Goal: Communication & Community: Answer question/provide support

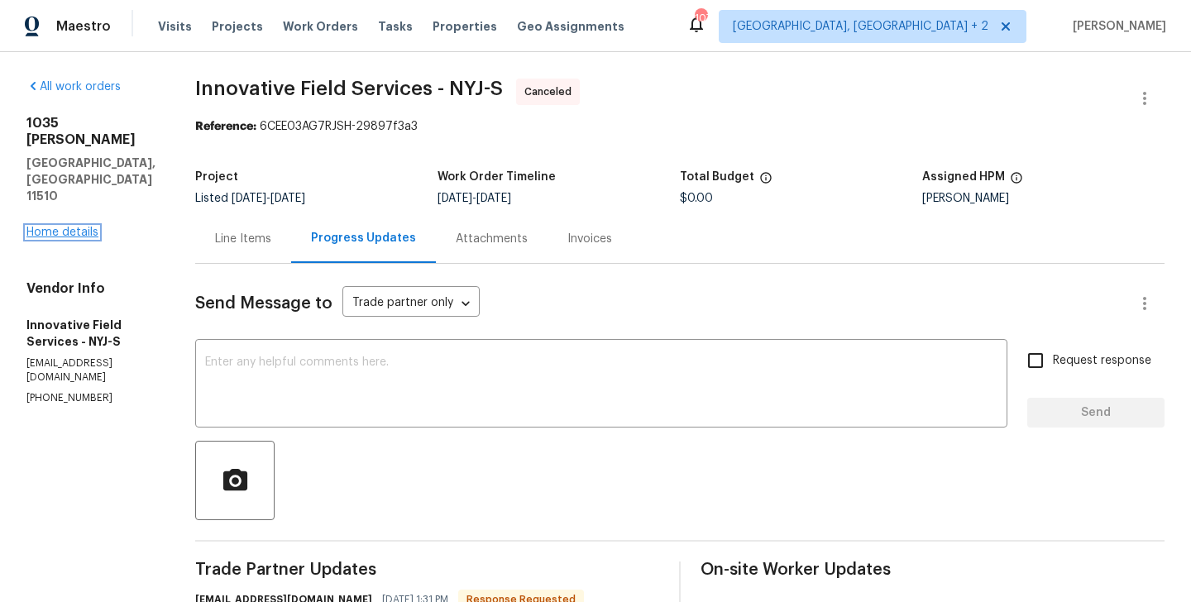
click at [57, 227] on link "Home details" at bounding box center [62, 233] width 72 height 12
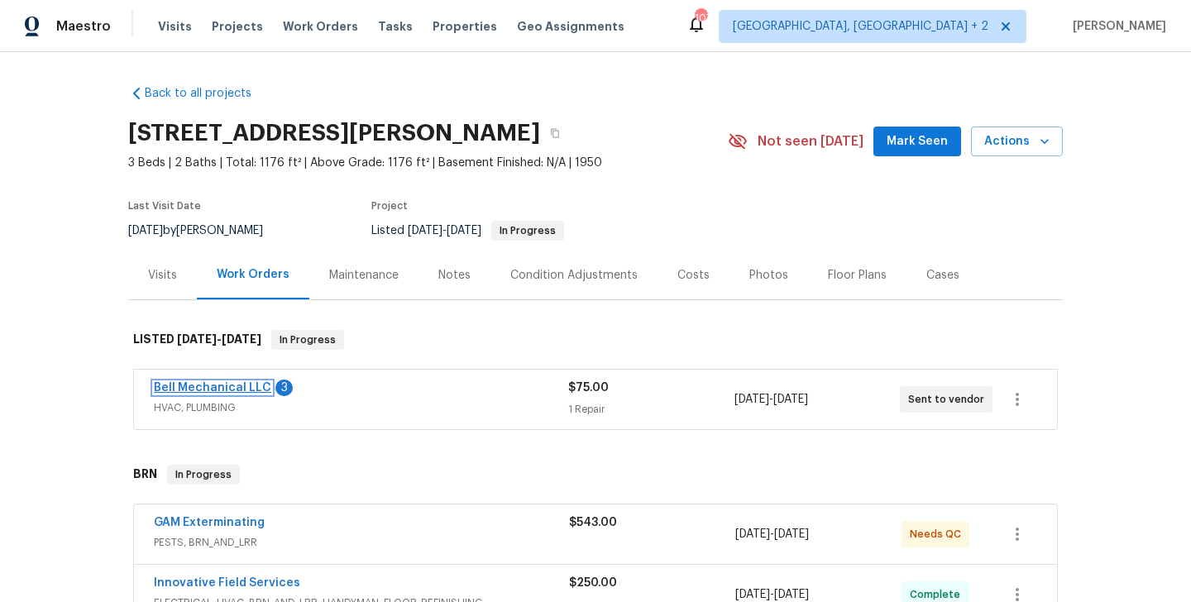
click at [251, 388] on link "Bell Mechanical LLC" at bounding box center [212, 388] width 117 height 12
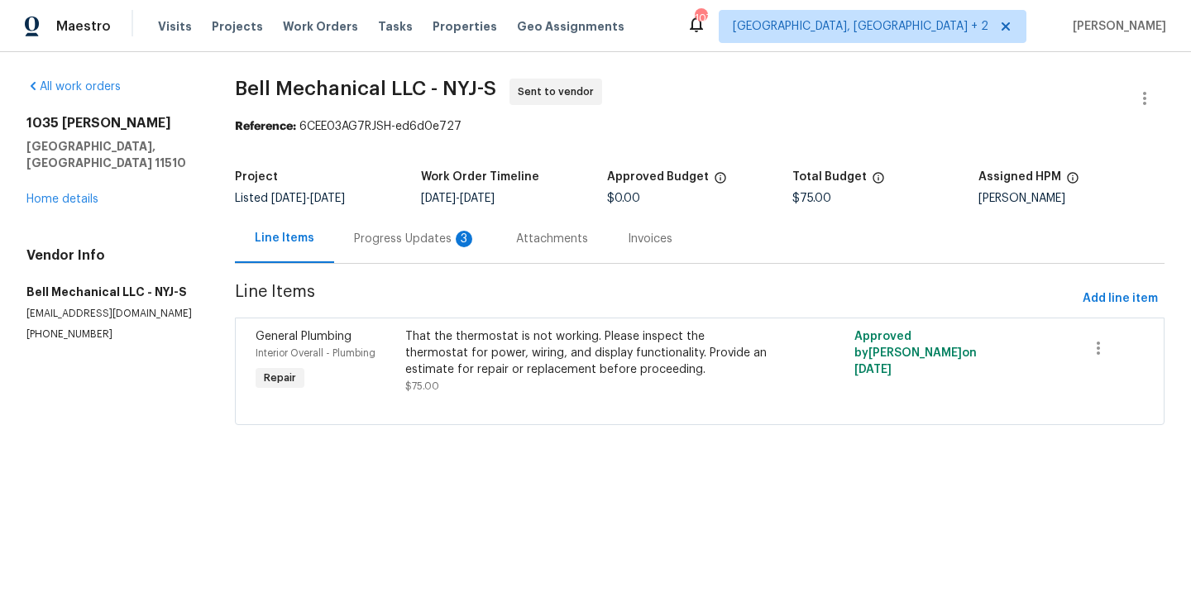
click at [421, 242] on div "Progress Updates 3" at bounding box center [415, 239] width 122 height 17
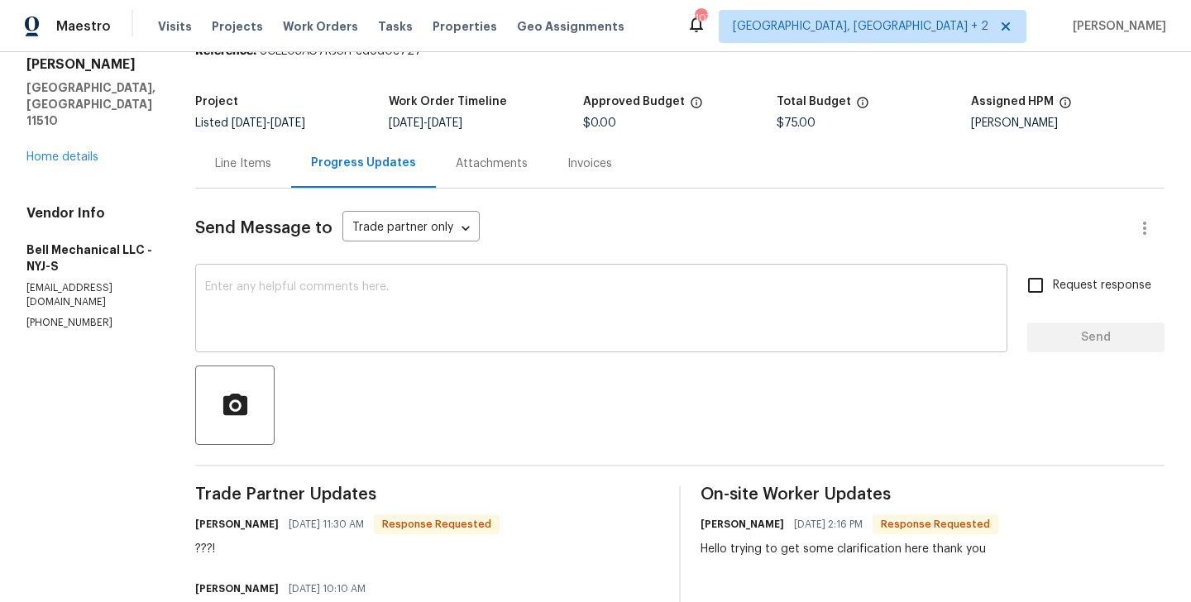
scroll to position [134, 0]
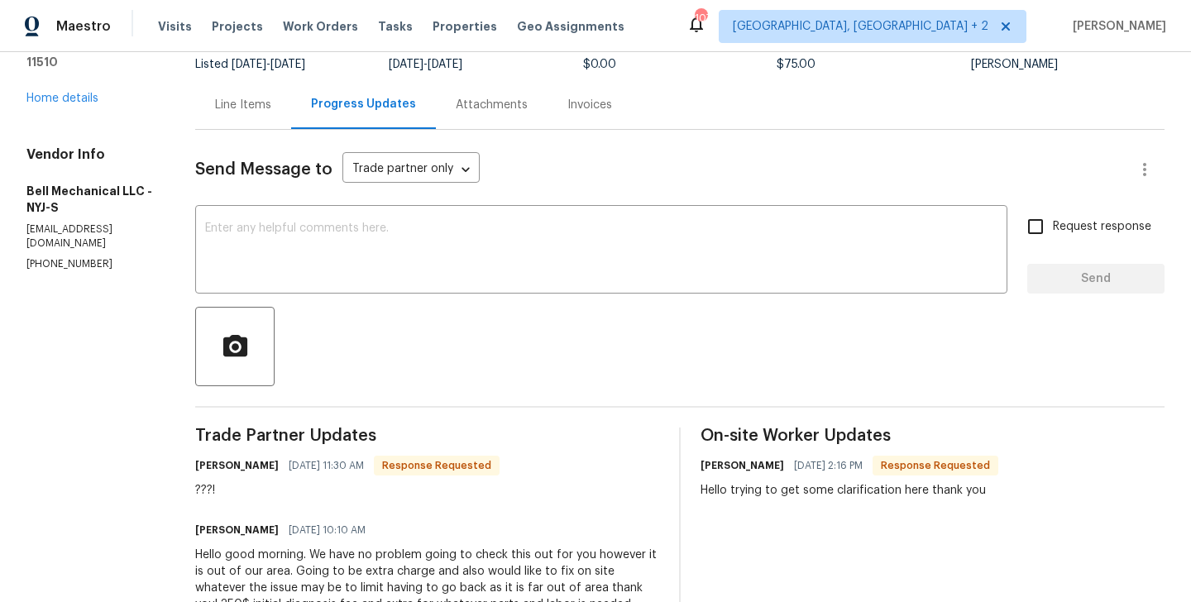
click at [710, 471] on h6 "[PERSON_NAME]" at bounding box center [742, 465] width 84 height 17
copy h6 "Greg"
click at [455, 268] on textarea at bounding box center [601, 251] width 792 height 58
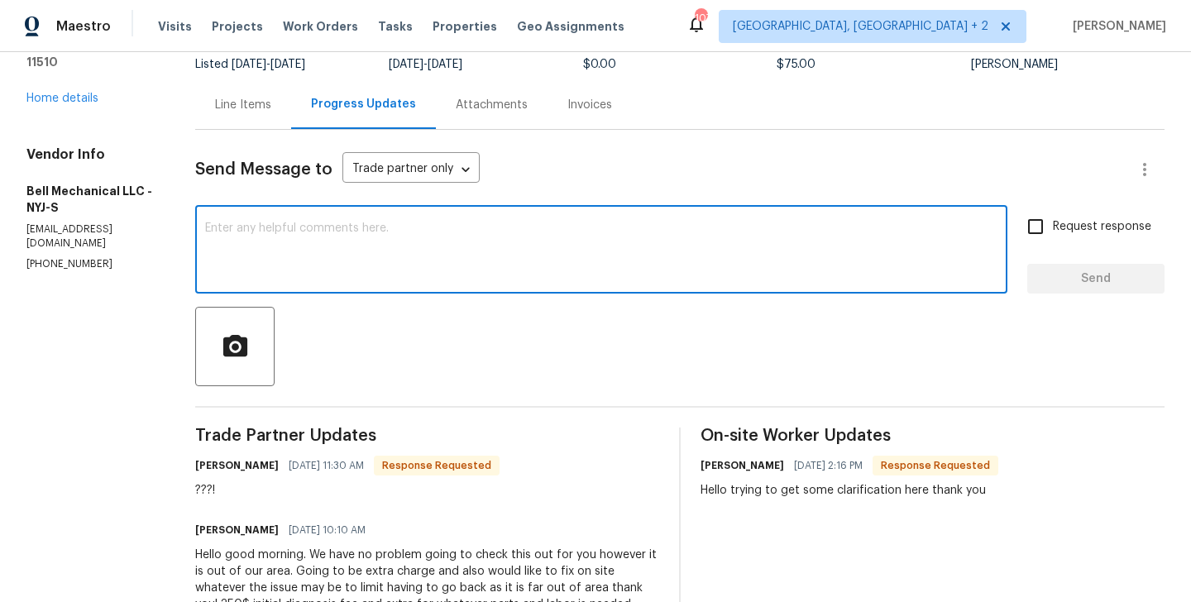
paste textarea "Greg"
type textarea "[PERSON_NAME] let me check on this."
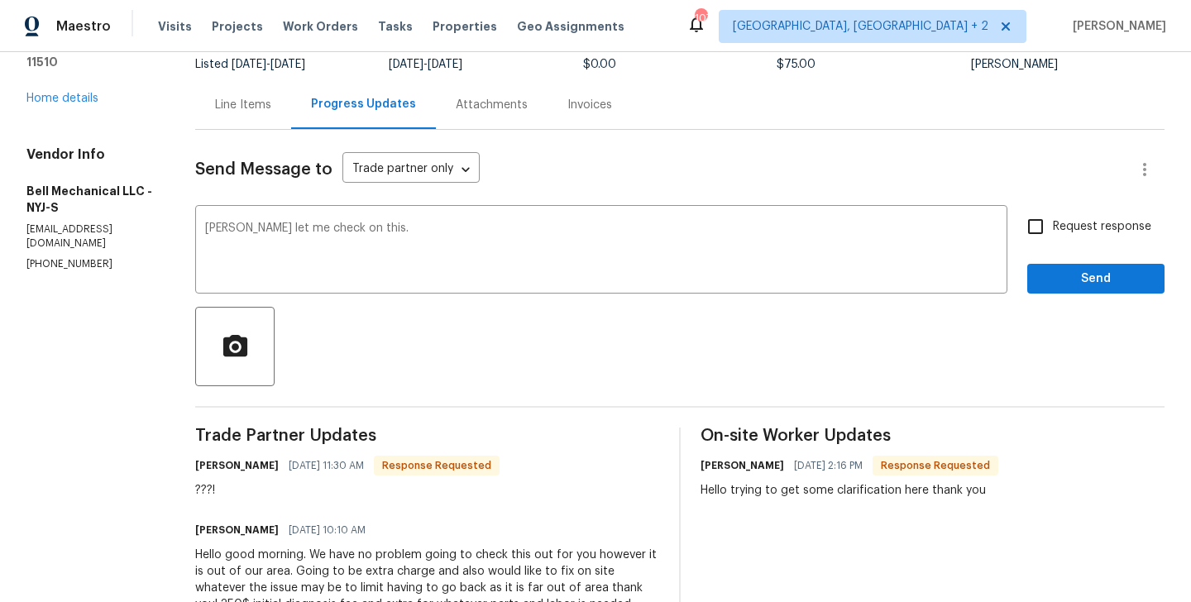
click at [1102, 222] on span "Request response" at bounding box center [1102, 226] width 98 height 17
click at [1053, 222] on input "Request response" at bounding box center [1035, 226] width 35 height 35
checkbox input "true"
click at [1072, 276] on span "Send" at bounding box center [1095, 279] width 111 height 21
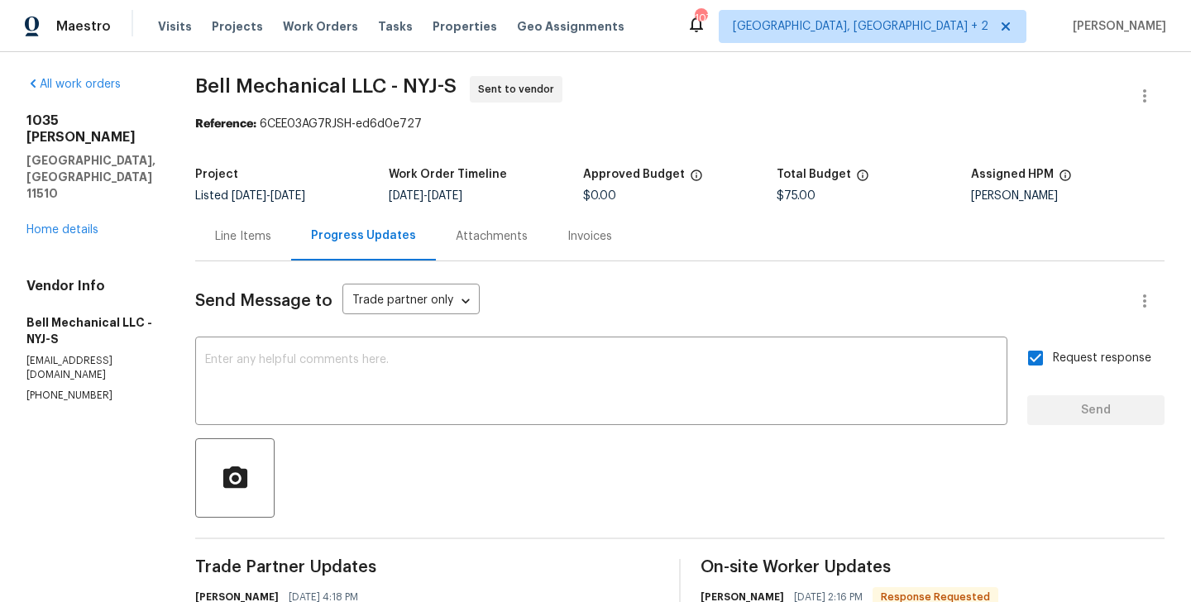
scroll to position [0, 0]
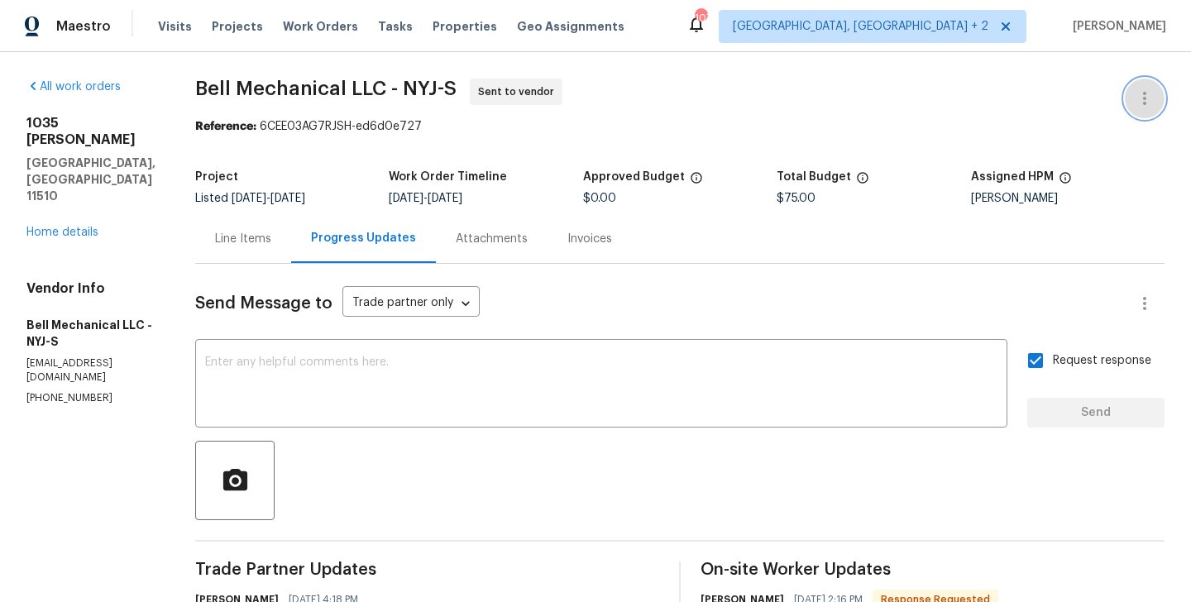
click at [1147, 90] on icon "button" at bounding box center [1145, 98] width 20 height 20
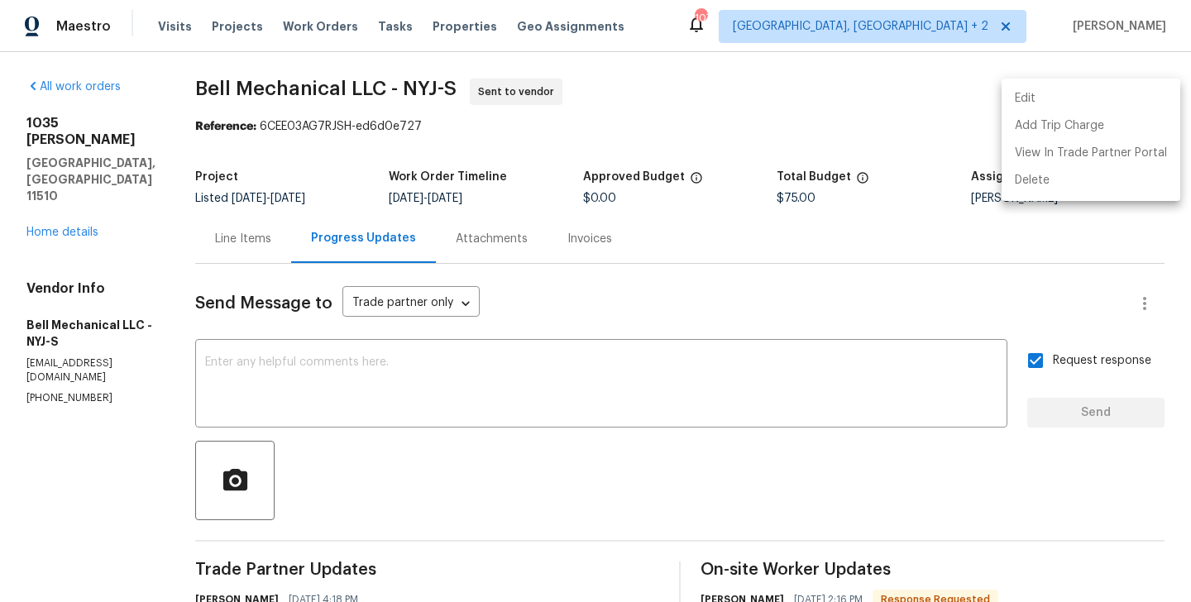
click at [1049, 92] on li "Edit" at bounding box center [1091, 98] width 179 height 27
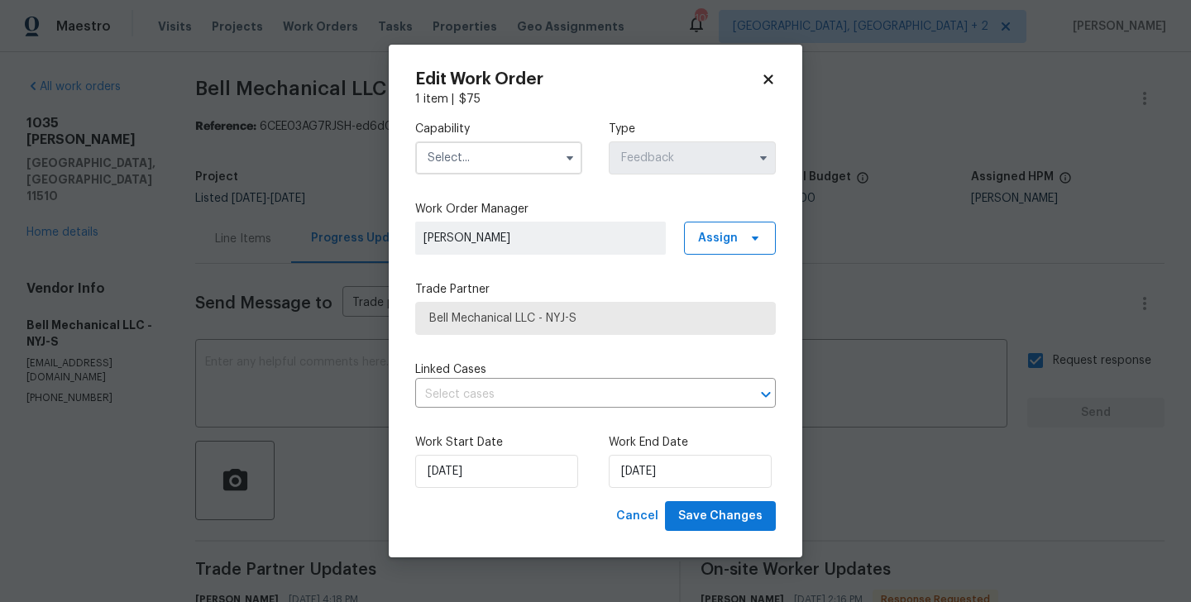
click at [471, 150] on input "text" at bounding box center [498, 157] width 167 height 33
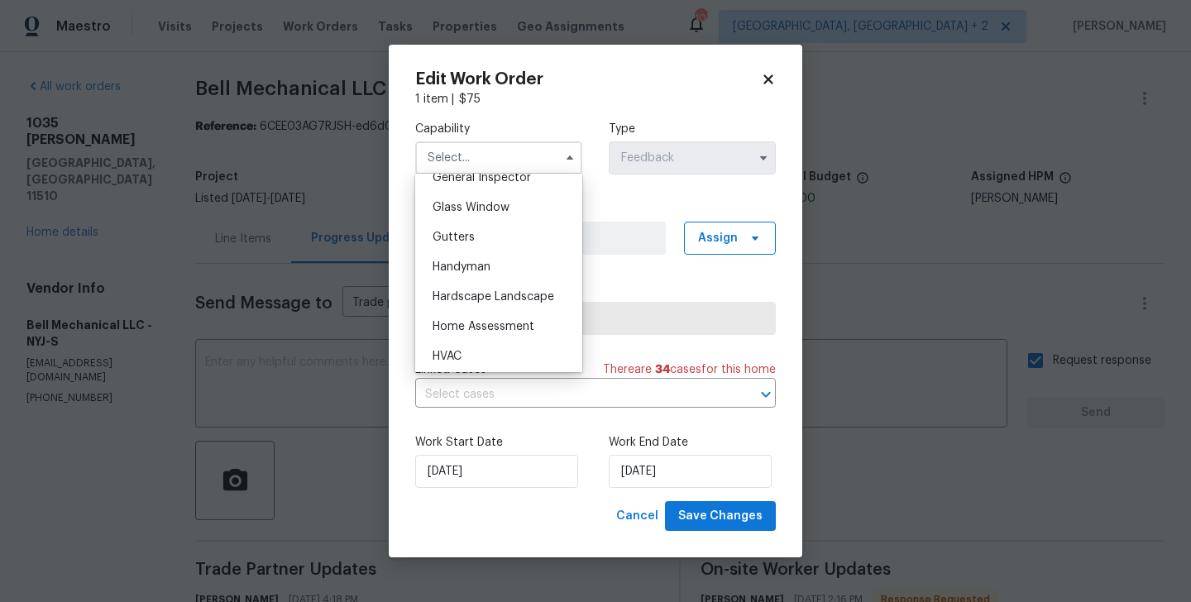
scroll to position [901, 0]
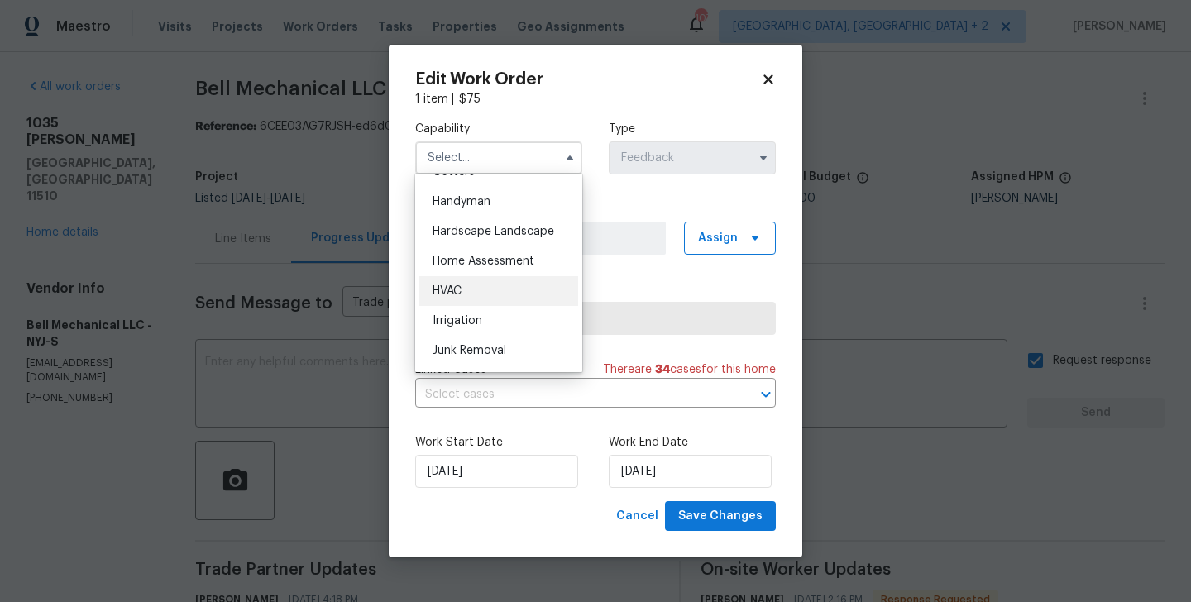
click at [476, 300] on div "HVAC" at bounding box center [498, 291] width 159 height 30
type input "HVAC"
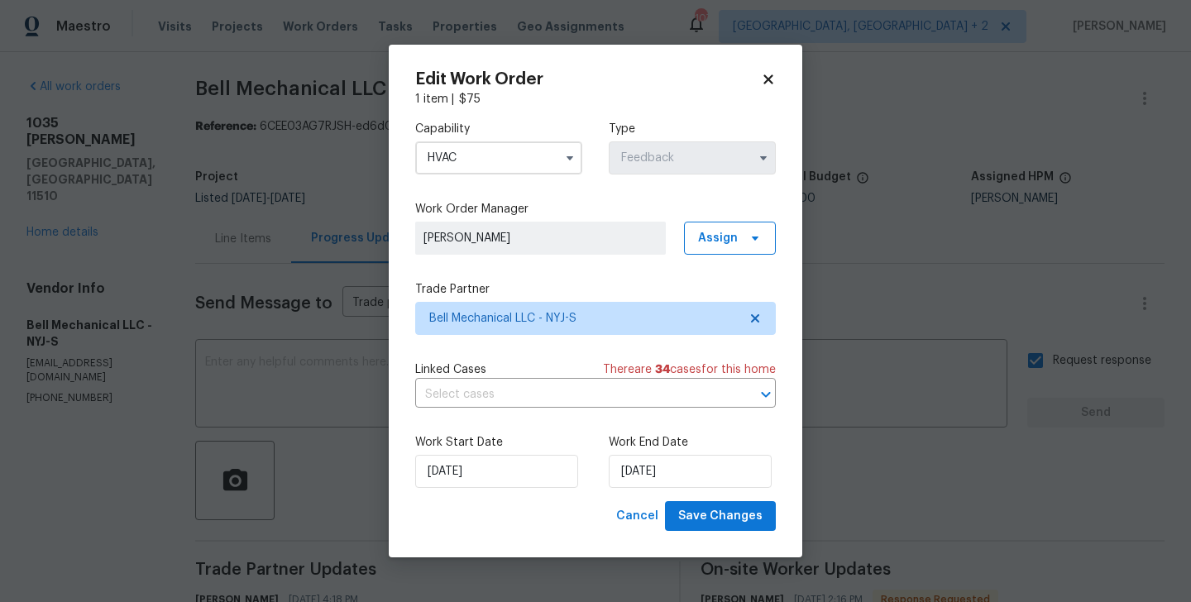
click at [521, 342] on div "Capability HVAC Agent Appliance Bathtub Resurfacing BRN And Lrr Broker Cabinets…" at bounding box center [595, 305] width 361 height 394
click at [504, 319] on span "Bell Mechanical LLC - NYJ-S" at bounding box center [583, 318] width 308 height 17
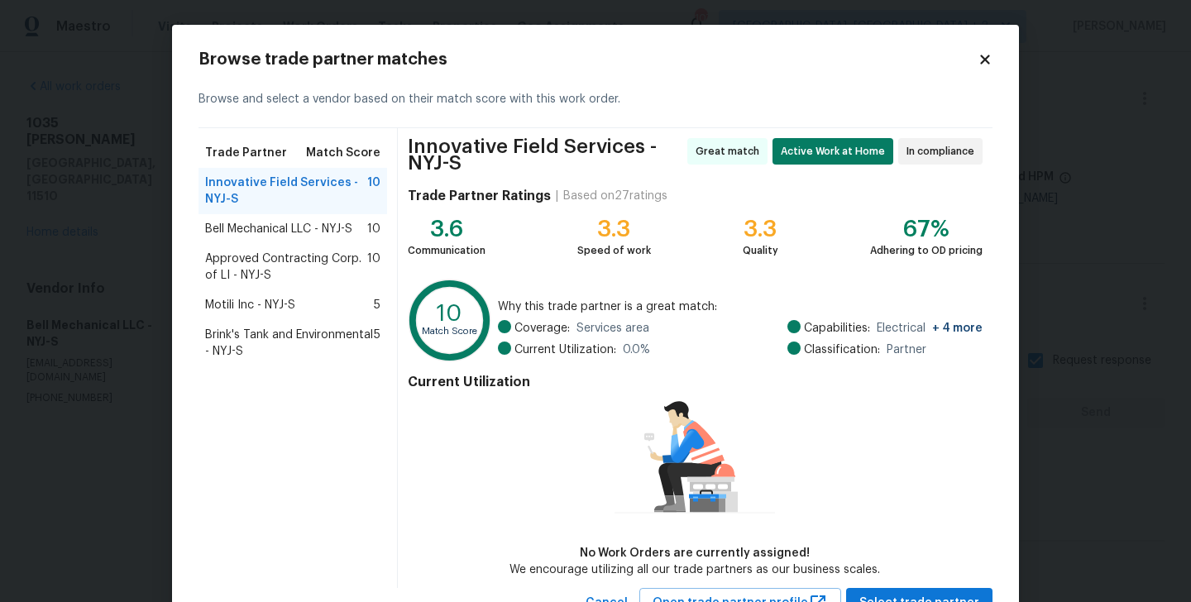
click at [274, 270] on span "Approved Contracting Corp. of LI - NYJ-S" at bounding box center [286, 267] width 162 height 33
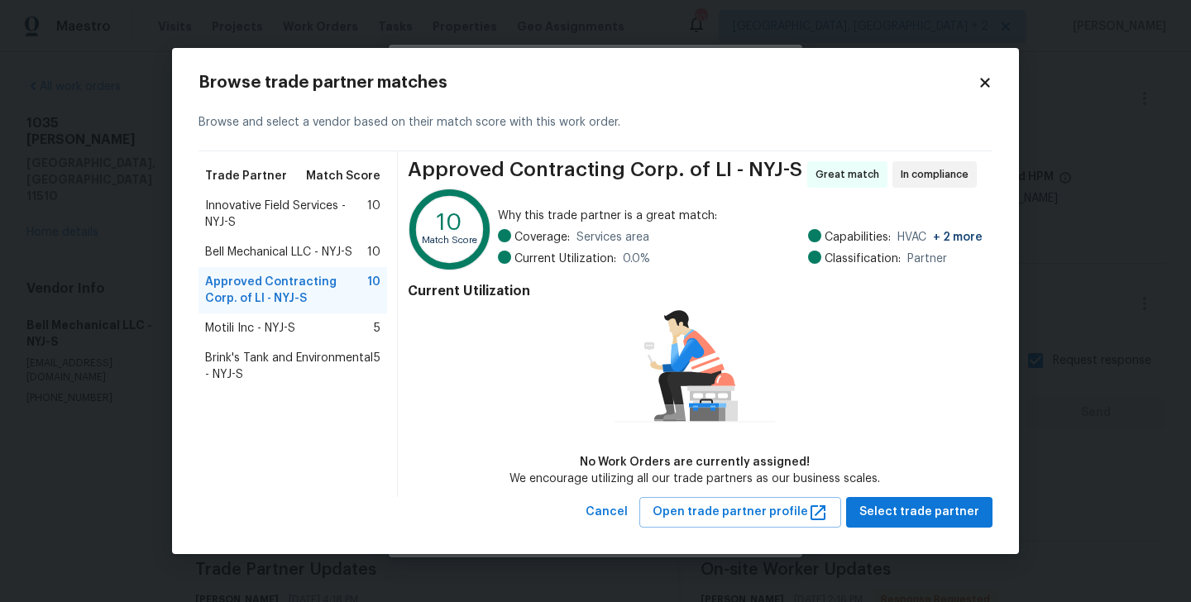
click at [277, 322] on span "Motili Inc - NYJ-S" at bounding box center [250, 328] width 90 height 17
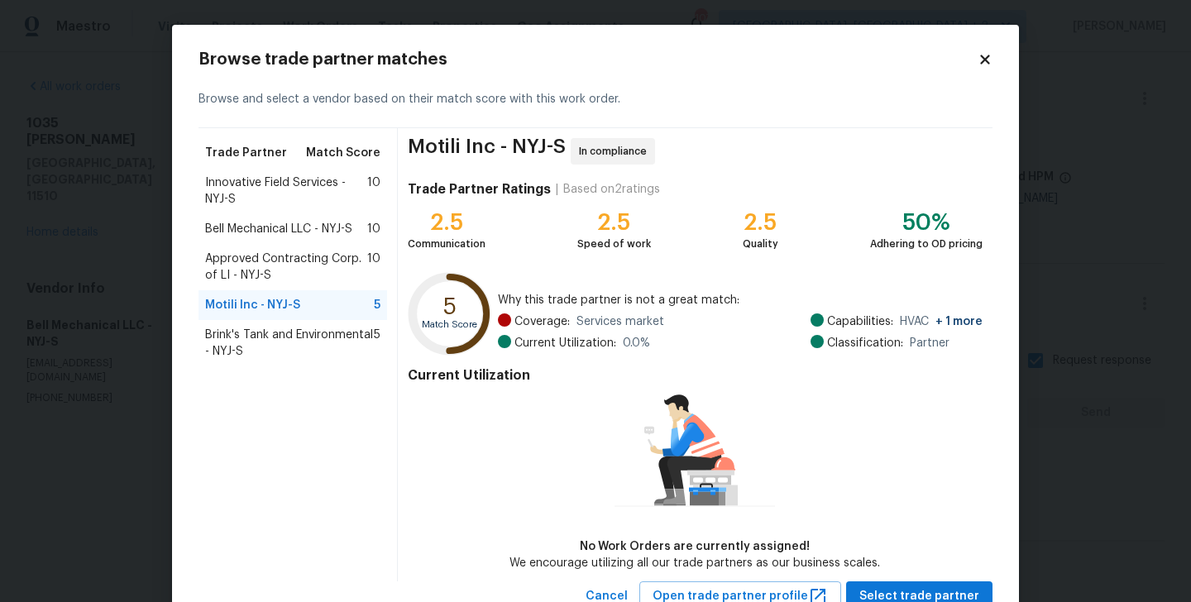
click at [275, 347] on span "Brink's Tank and Environmental - NYJ-S" at bounding box center [289, 343] width 169 height 33
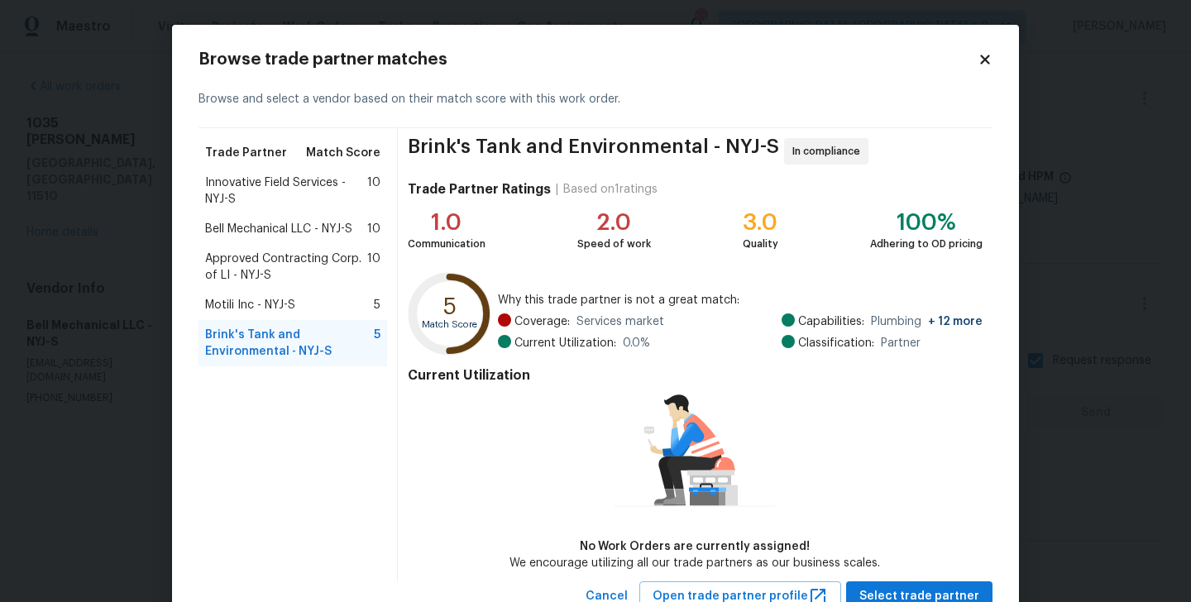
click at [284, 304] on span "Motili Inc - NYJ-S" at bounding box center [250, 305] width 90 height 17
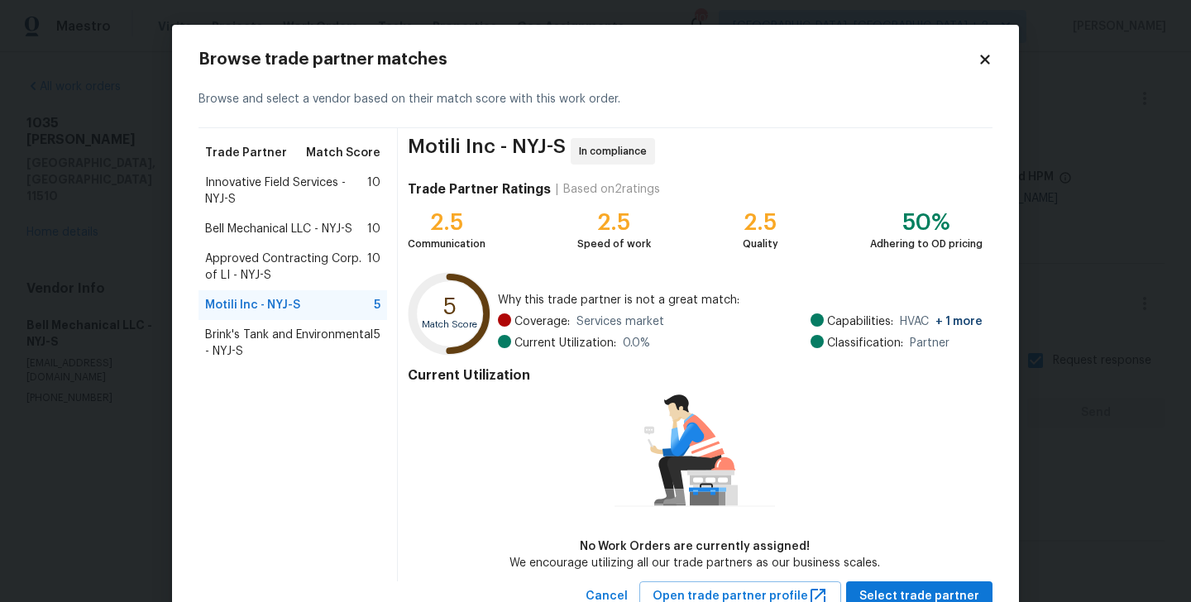
click at [319, 271] on span "Approved Contracting Corp. of LI - NYJ-S" at bounding box center [286, 267] width 162 height 33
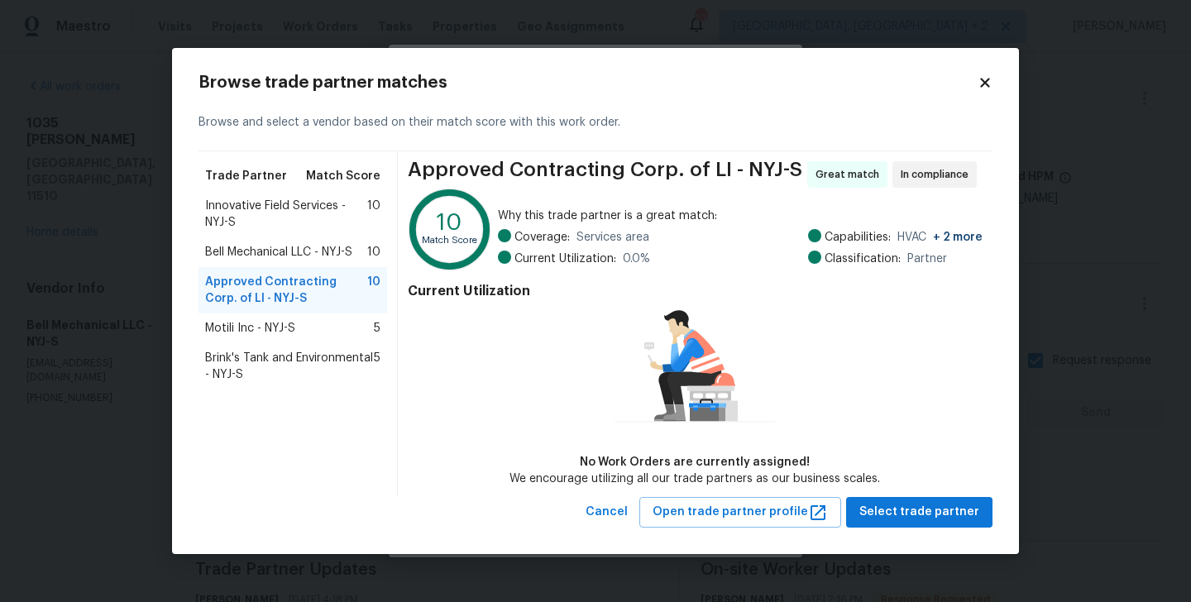
click at [740, 528] on div "Browse trade partner matches Browse and select a vendor based on their match sc…" at bounding box center [595, 301] width 847 height 506
click at [740, 521] on span "Open trade partner profile" at bounding box center [740, 512] width 175 height 21
click at [910, 504] on span "Select trade partner" at bounding box center [919, 512] width 120 height 21
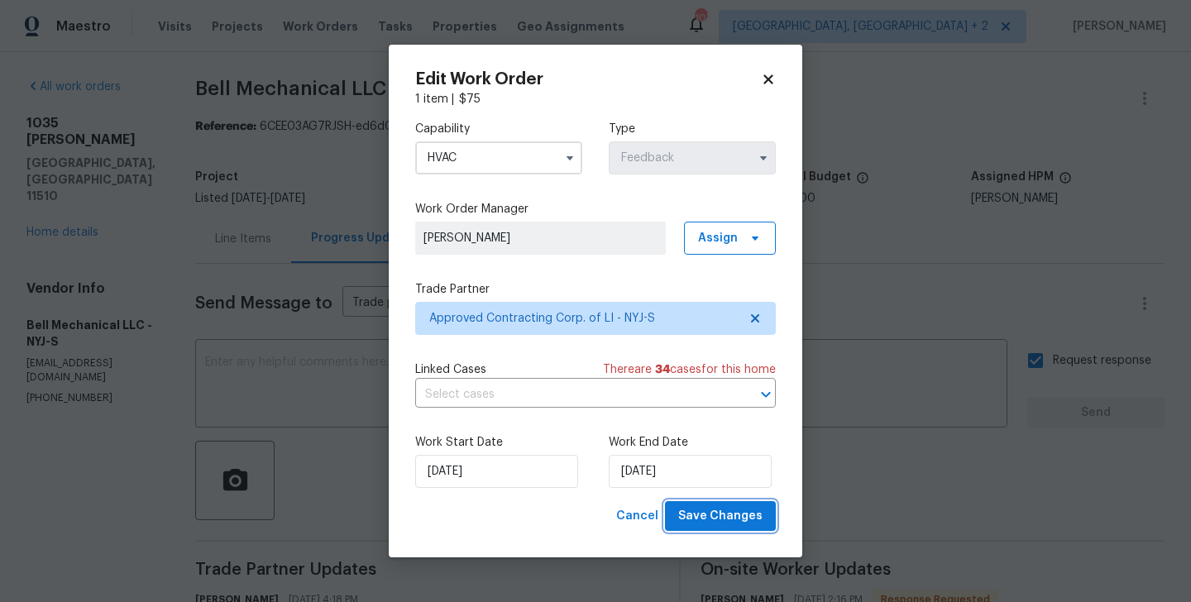
click at [708, 518] on span "Save Changes" at bounding box center [720, 516] width 84 height 21
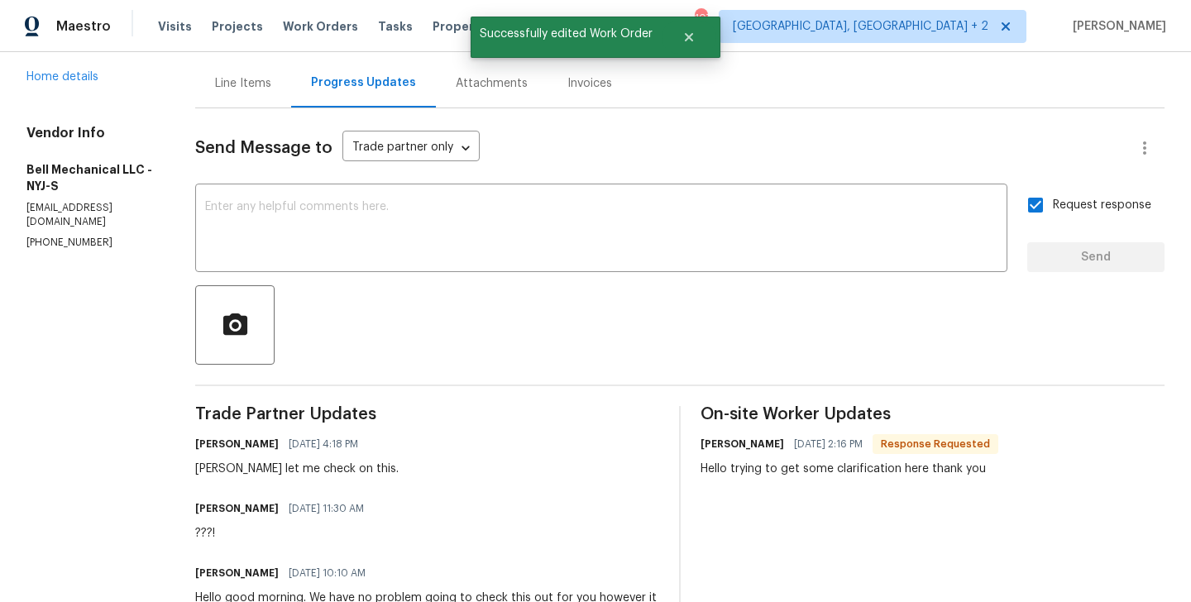
scroll to position [155, 0]
click at [223, 464] on div "[PERSON_NAME] let me check on this." at bounding box center [296, 469] width 203 height 17
copy div "Greg"
click at [324, 253] on textarea at bounding box center [601, 231] width 792 height 58
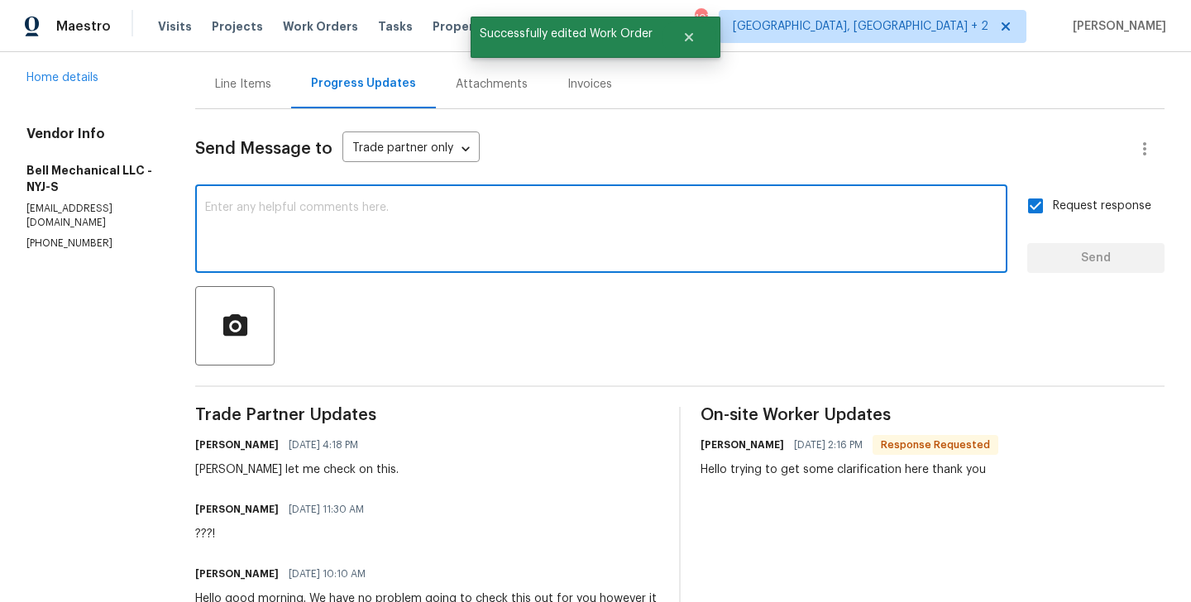
paste textarea "Greg"
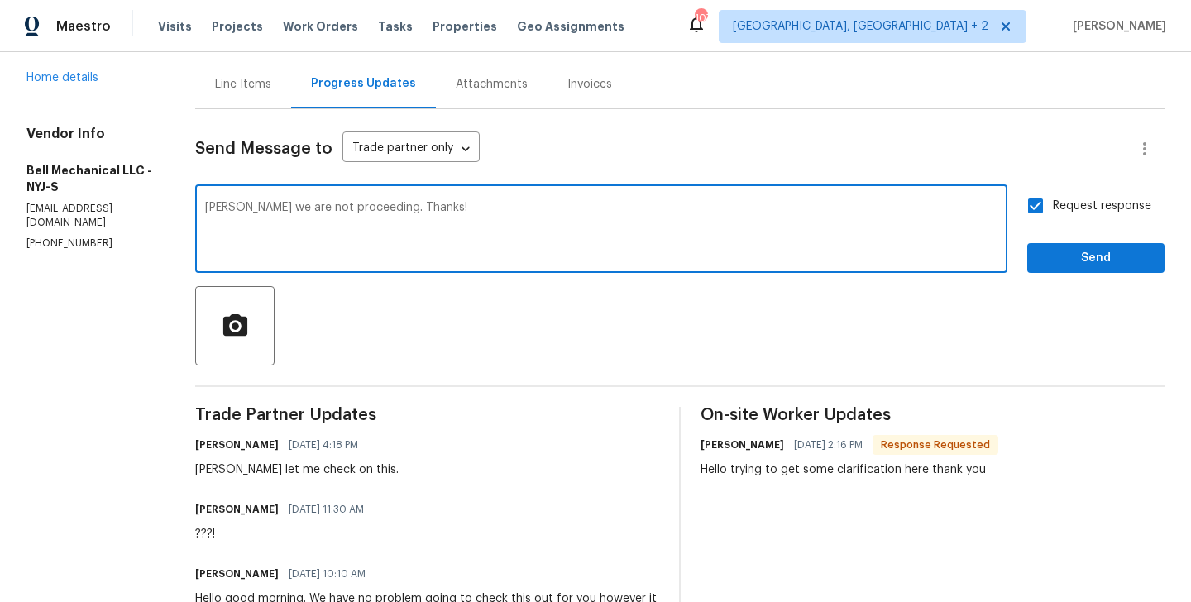
type textarea "[PERSON_NAME] we are not proceeding. Thanks!"
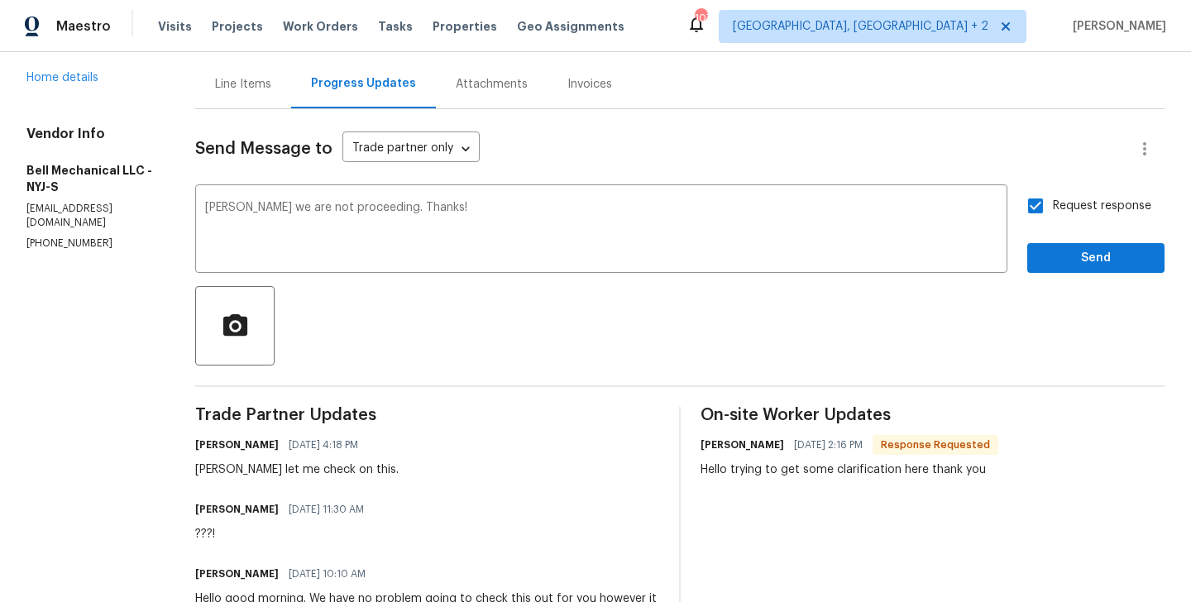
click at [380, 168] on div "Send Message to Trade partner only Trade partner only ​" at bounding box center [660, 149] width 930 height 40
click at [380, 148] on body "Maestro Visits Projects Work Orders Tasks Properties Geo Assignments 107 Albuqu…" at bounding box center [595, 301] width 1191 height 602
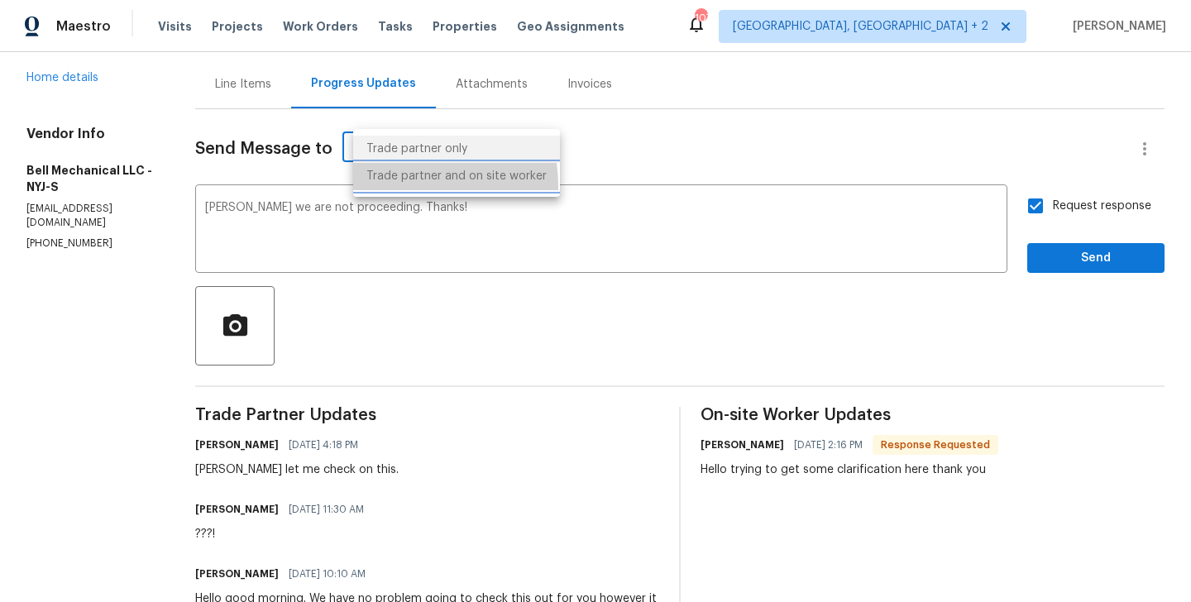
click at [393, 186] on li "Trade partner and on site worker" at bounding box center [456, 176] width 207 height 27
type input "Trade Partner and On-Site Worker"
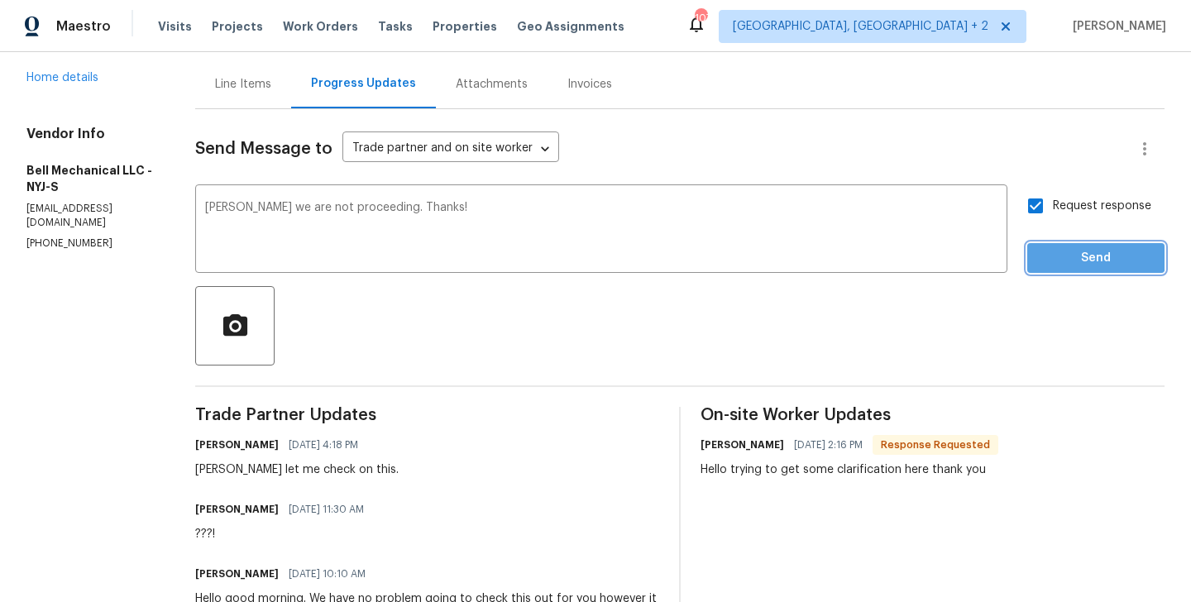
click at [1085, 253] on span "Send" at bounding box center [1095, 258] width 111 height 21
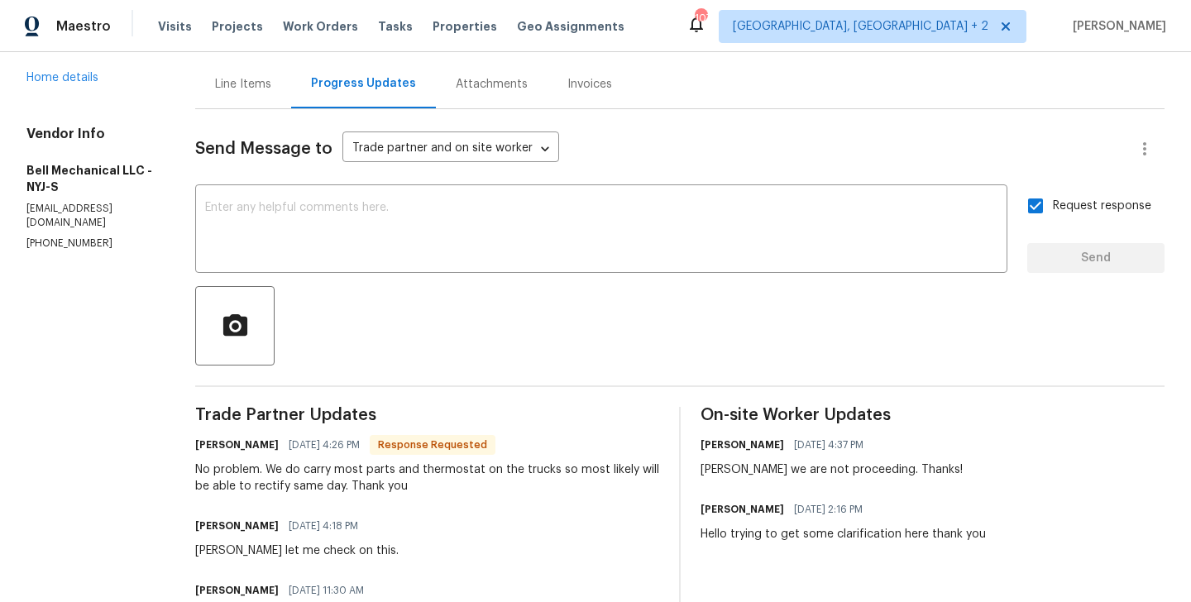
click at [795, 457] on div "Blessida Angeline M 09/26/2025 4:37 PM Greg we are not proceeding. Thanks!" at bounding box center [831, 455] width 262 height 45
copy div "[PERSON_NAME] we are not proceeding. Thanks!"
click at [461, 213] on textarea at bounding box center [601, 231] width 792 height 58
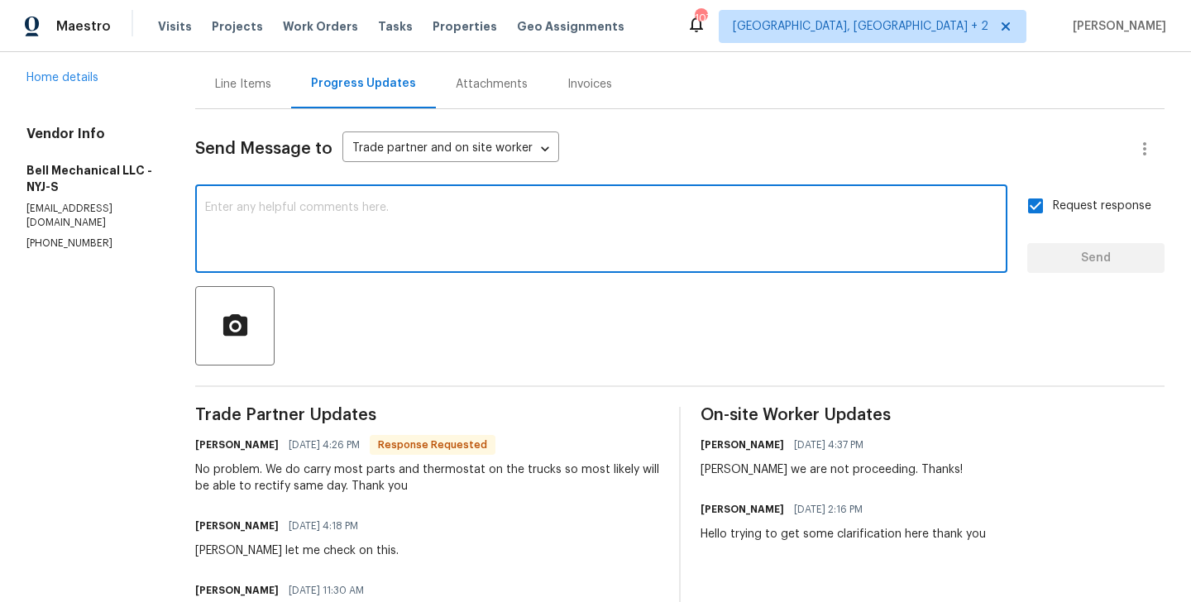
paste textarea "[PERSON_NAME] we are not proceeding. Thanks!"
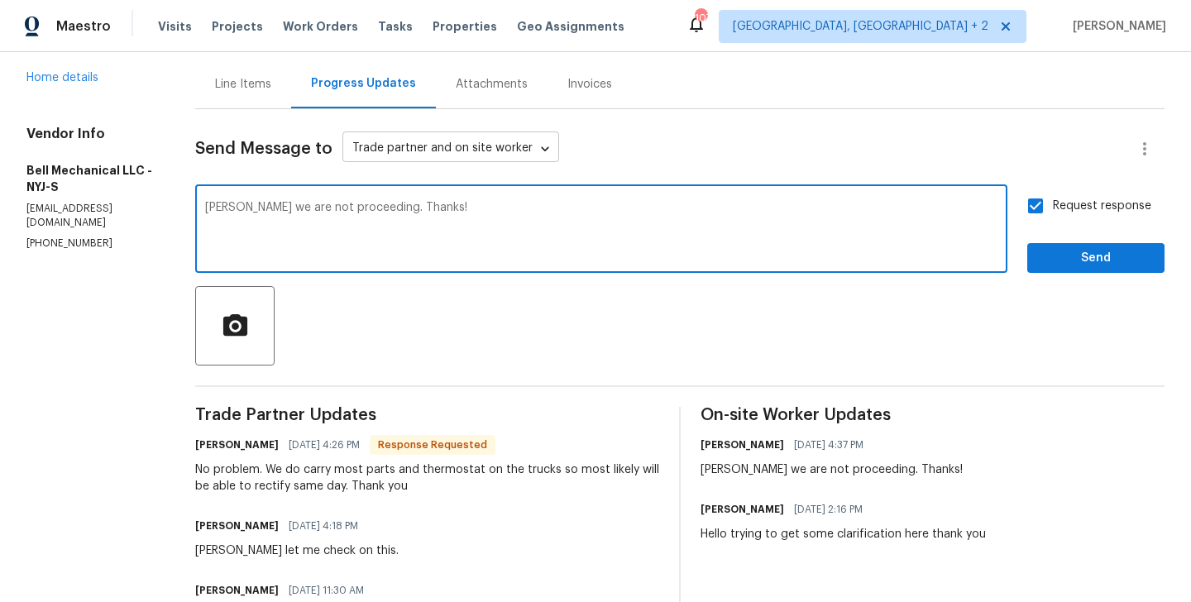
type textarea "[PERSON_NAME] we are not proceeding. Thanks!"
click at [433, 143] on body "Maestro Visits Projects Work Orders Tasks Properties Geo Assignments 107 Albuqu…" at bounding box center [595, 301] width 1191 height 602
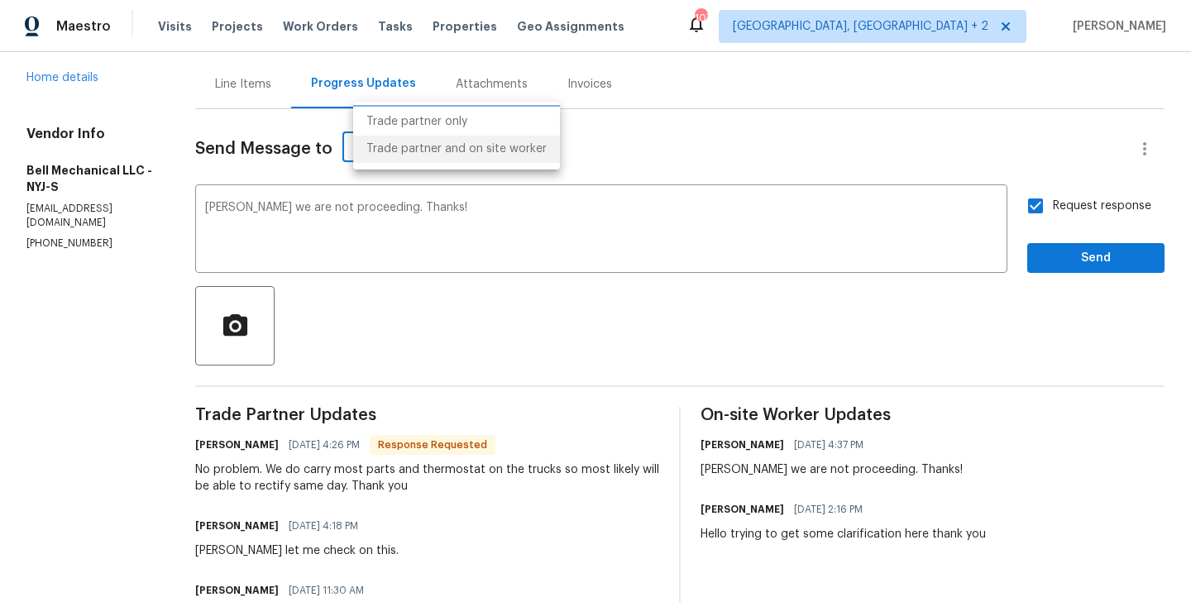
click at [413, 124] on li "Trade partner only" at bounding box center [456, 121] width 207 height 27
type input "Trade partner only"
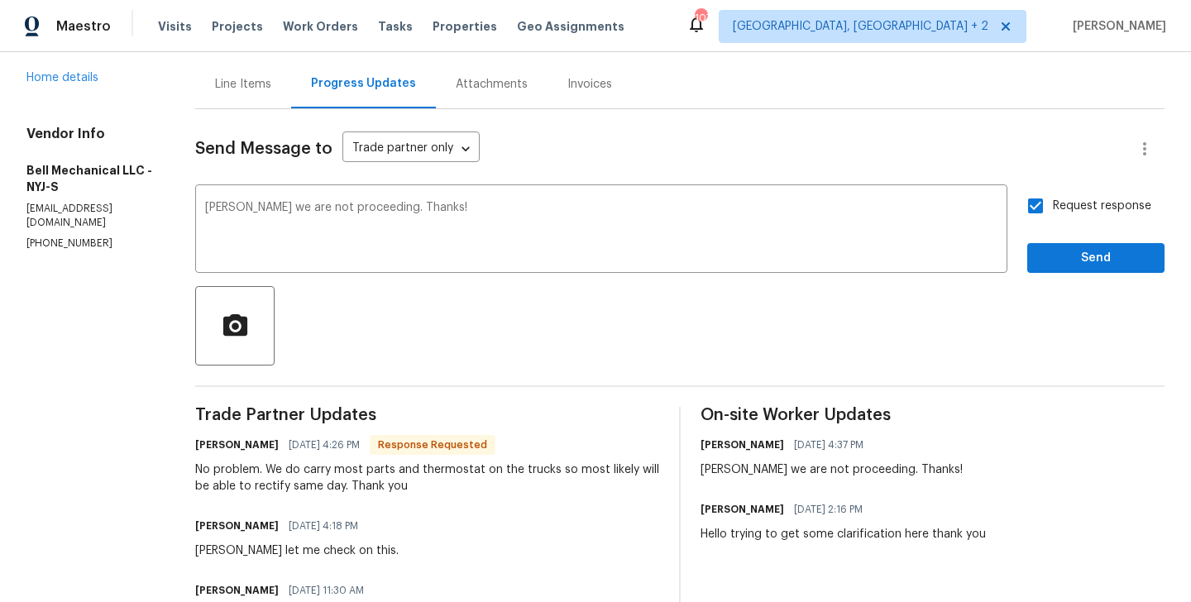
click at [1058, 200] on span "Request response" at bounding box center [1102, 206] width 98 height 17
click at [1053, 200] on input "Request response" at bounding box center [1035, 206] width 35 height 35
checkbox input "false"
click at [1058, 243] on button "Send" at bounding box center [1095, 258] width 137 height 31
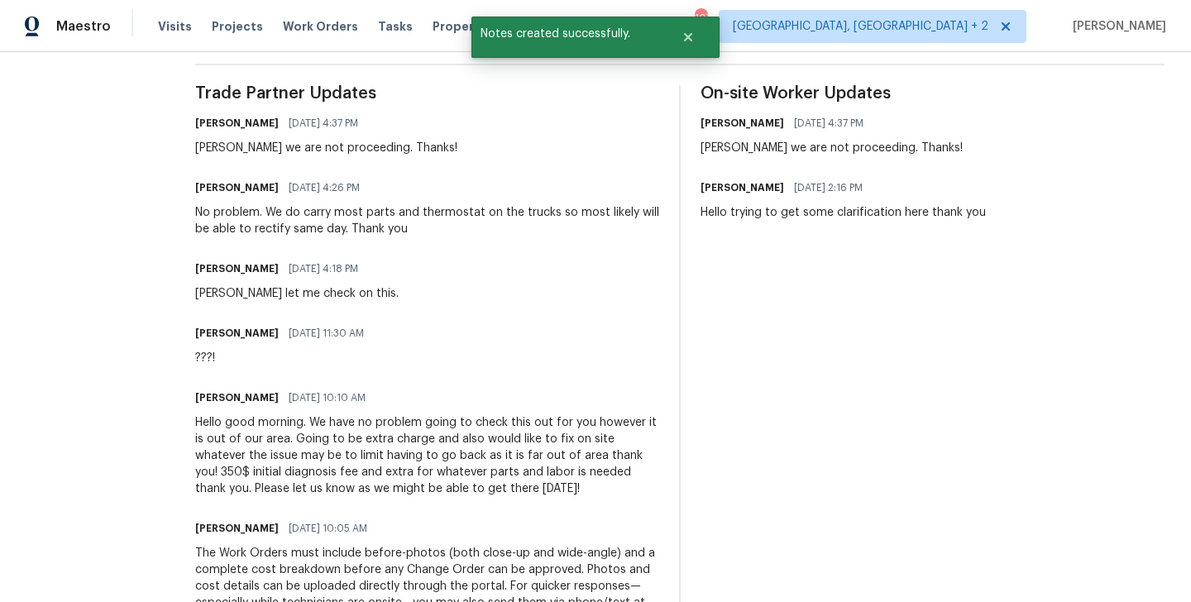
scroll to position [696, 0]
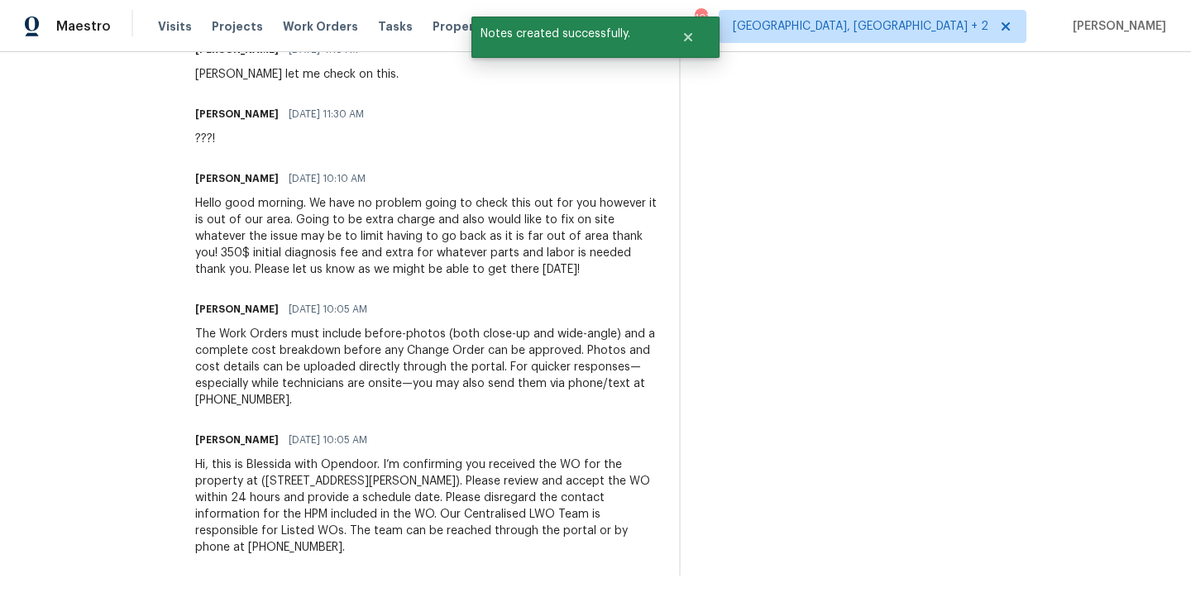
click at [354, 486] on div "Hi, this is Blessida with Opendoor. I’m confirming you received the WO for the …" at bounding box center [427, 506] width 464 height 99
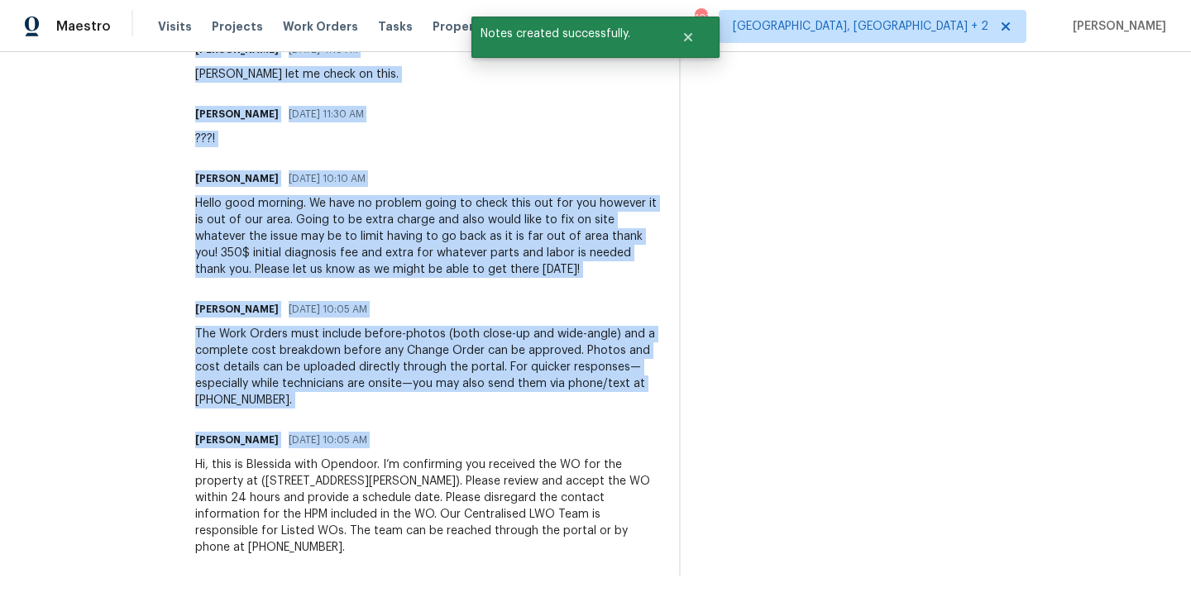
click at [354, 486] on div "Hi, this is Blessida with Opendoor. I’m confirming you received the WO for the …" at bounding box center [427, 506] width 464 height 99
copy div "Trade Partner Updates Blessida Angeline M 09/26/2025 4:37 PM Greg we are not pr…"
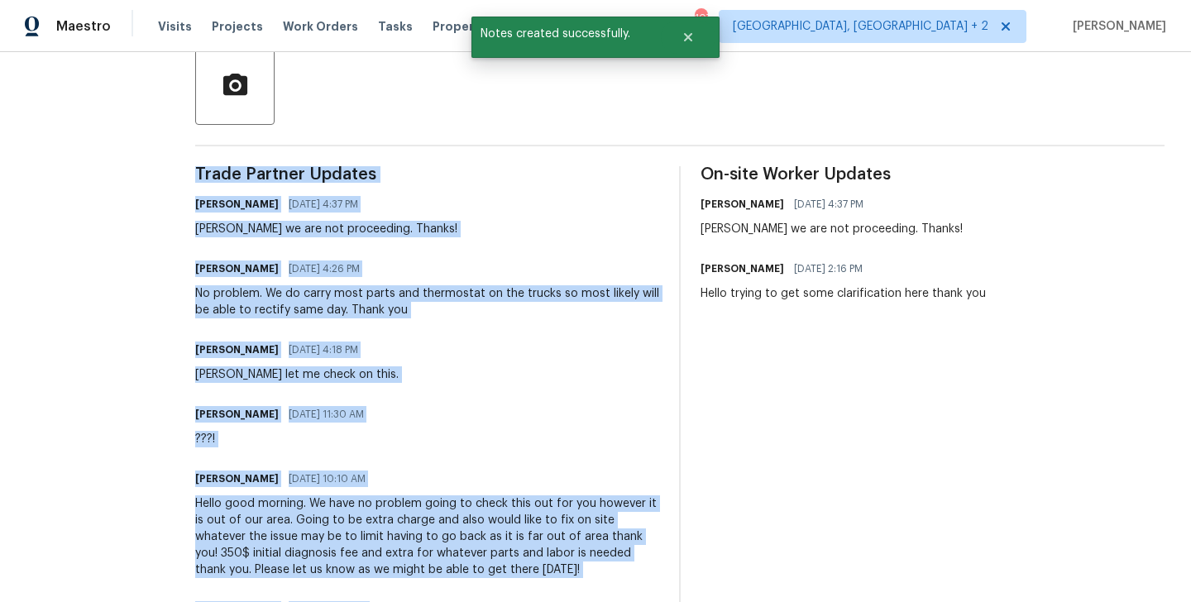
scroll to position [0, 0]
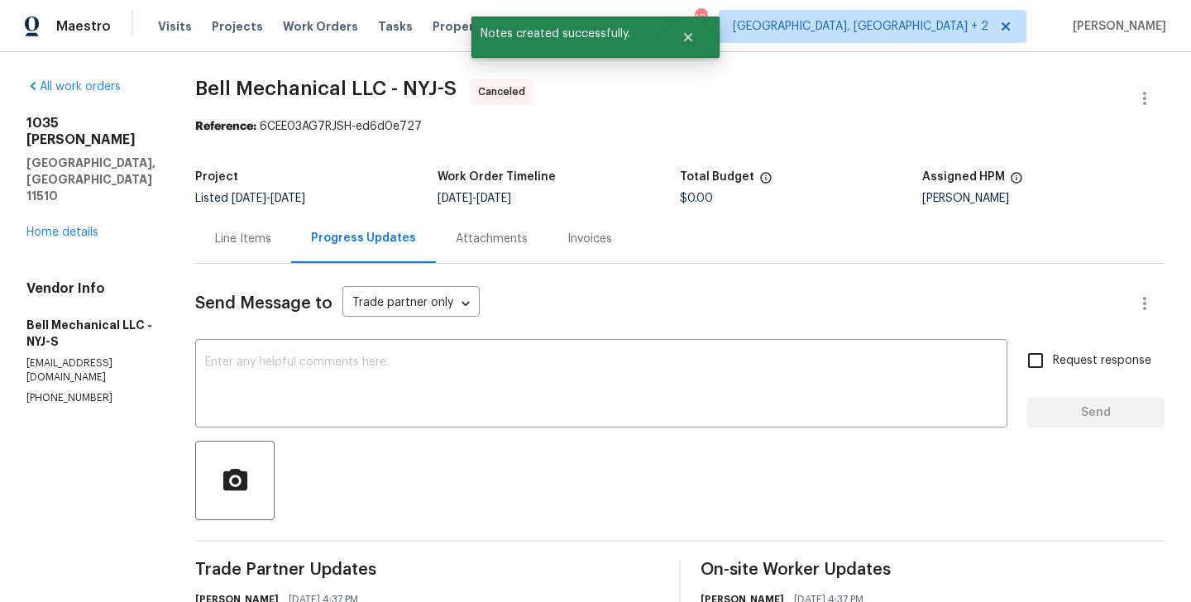
click at [66, 189] on div "1035 Bonaparte Pl Baldwin, NY 11510 Home details" at bounding box center [90, 178] width 129 height 126
click at [65, 227] on link "Home details" at bounding box center [62, 233] width 72 height 12
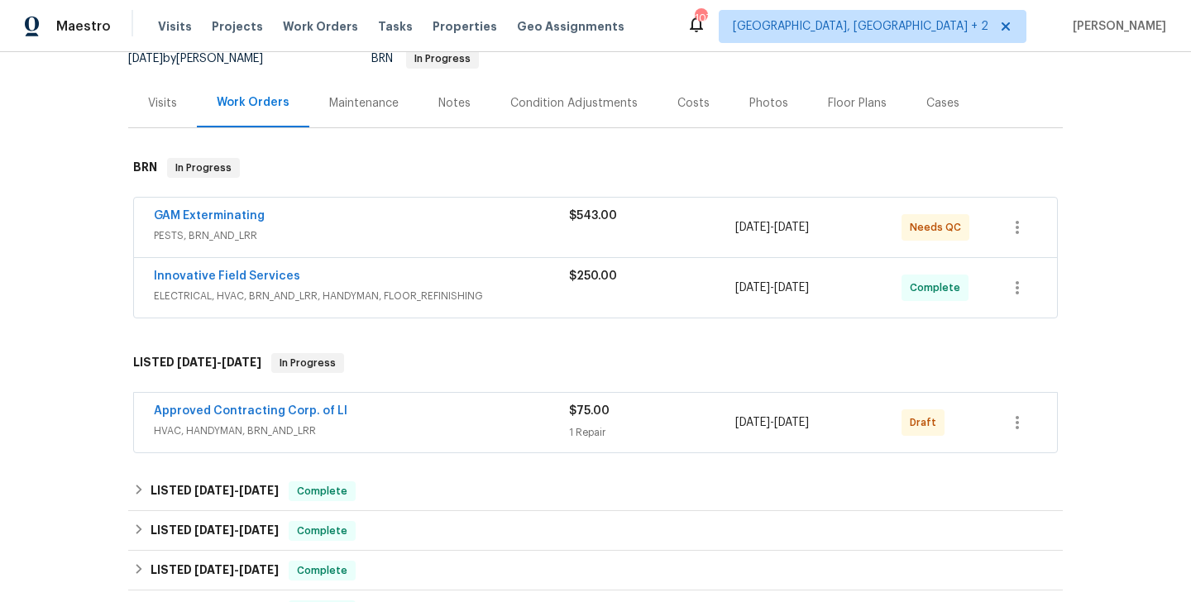
scroll to position [171, 0]
click at [279, 414] on link "Approved Contracting Corp. of LI" at bounding box center [251, 412] width 194 height 12
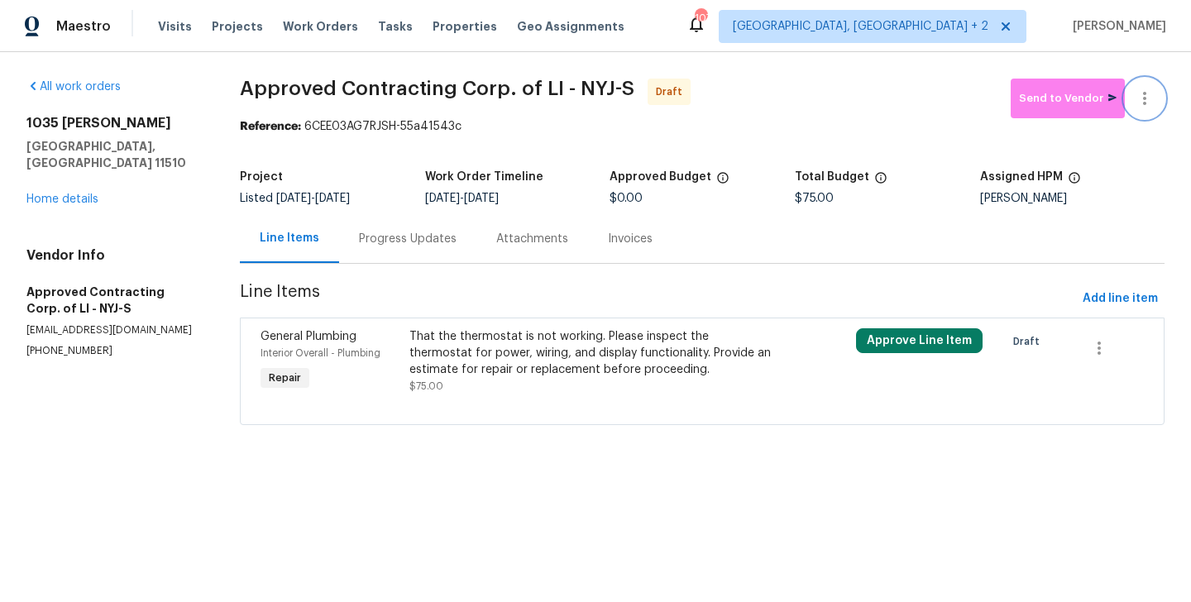
click at [1154, 84] on button "button" at bounding box center [1145, 99] width 40 height 40
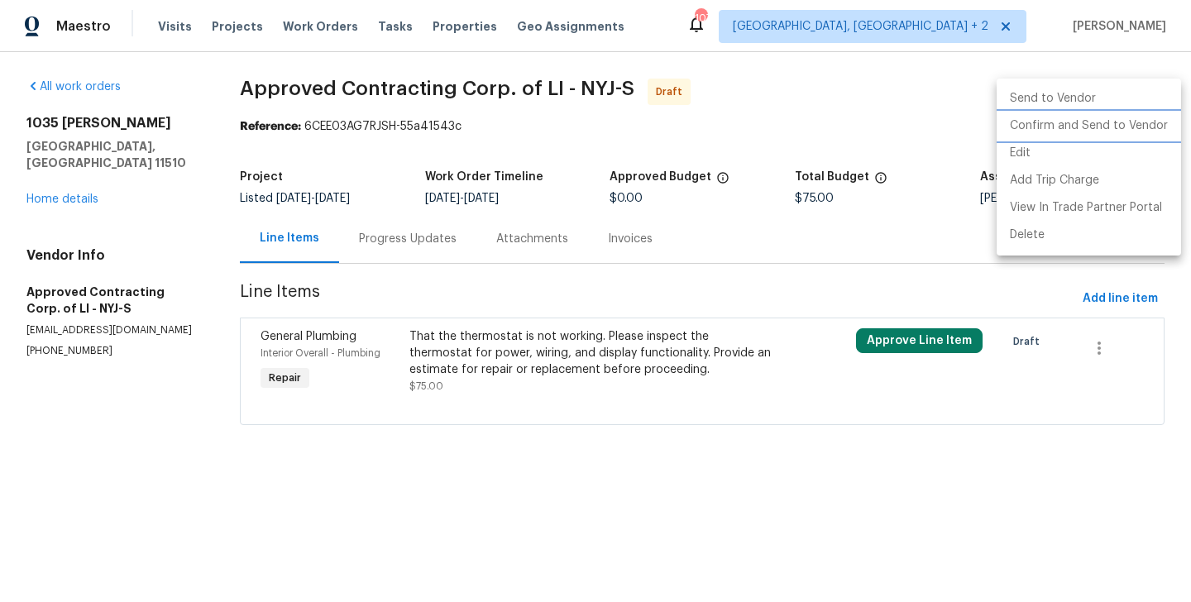
click at [1154, 126] on li "Confirm and Send to Vendor" at bounding box center [1089, 125] width 184 height 27
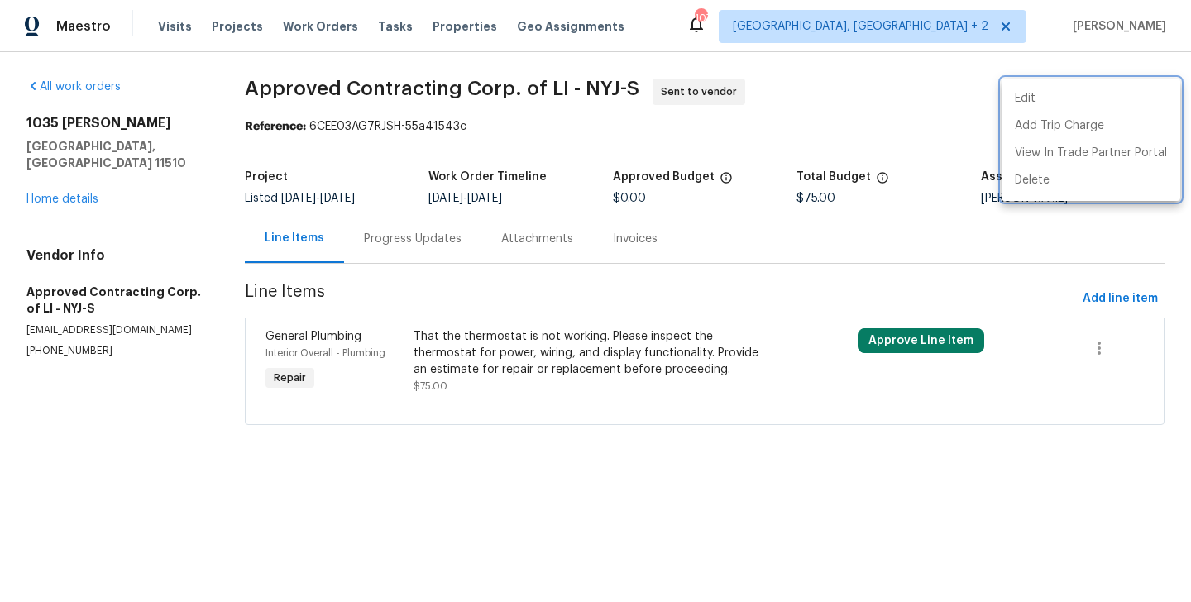
click at [441, 236] on div at bounding box center [595, 301] width 1191 height 602
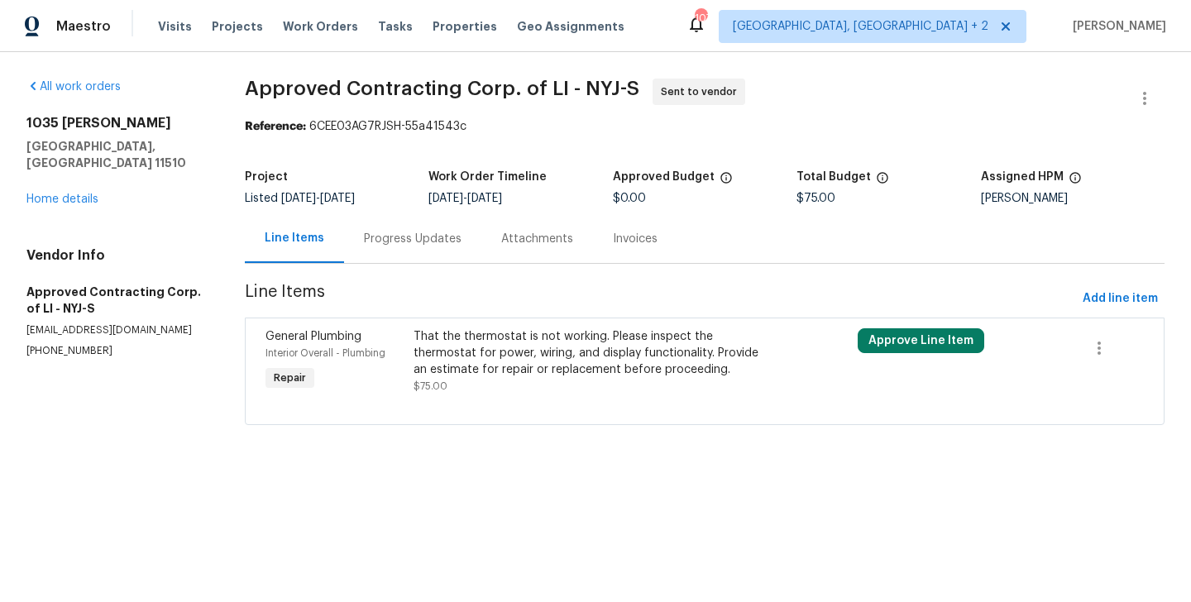
click at [441, 236] on div "Progress Updates" at bounding box center [413, 239] width 98 height 17
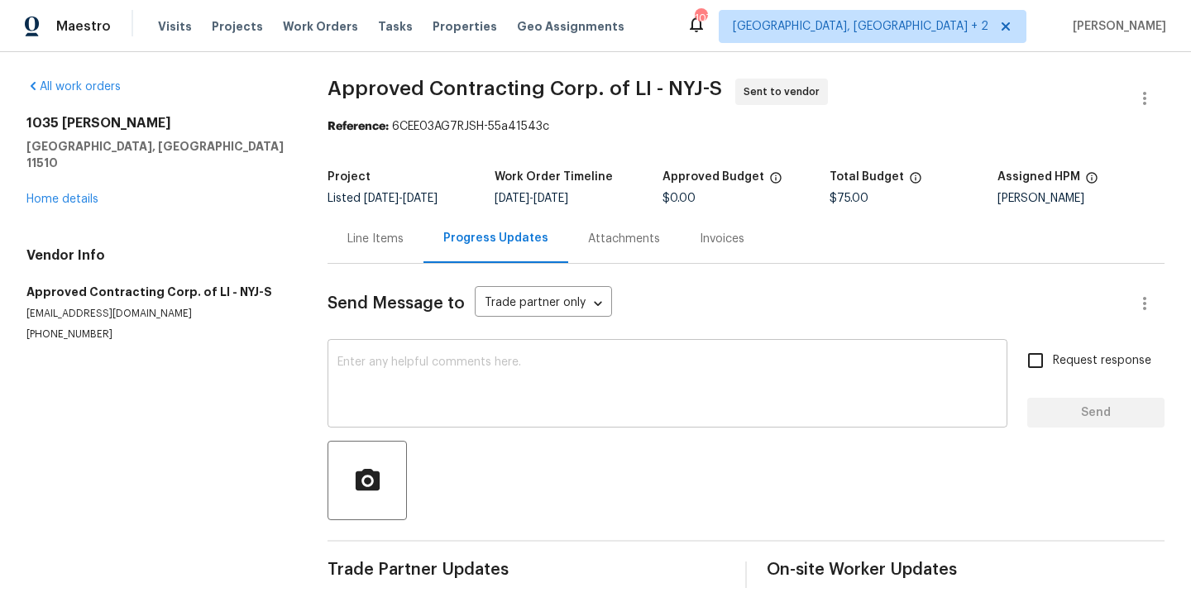
click at [508, 412] on textarea at bounding box center [667, 385] width 660 height 58
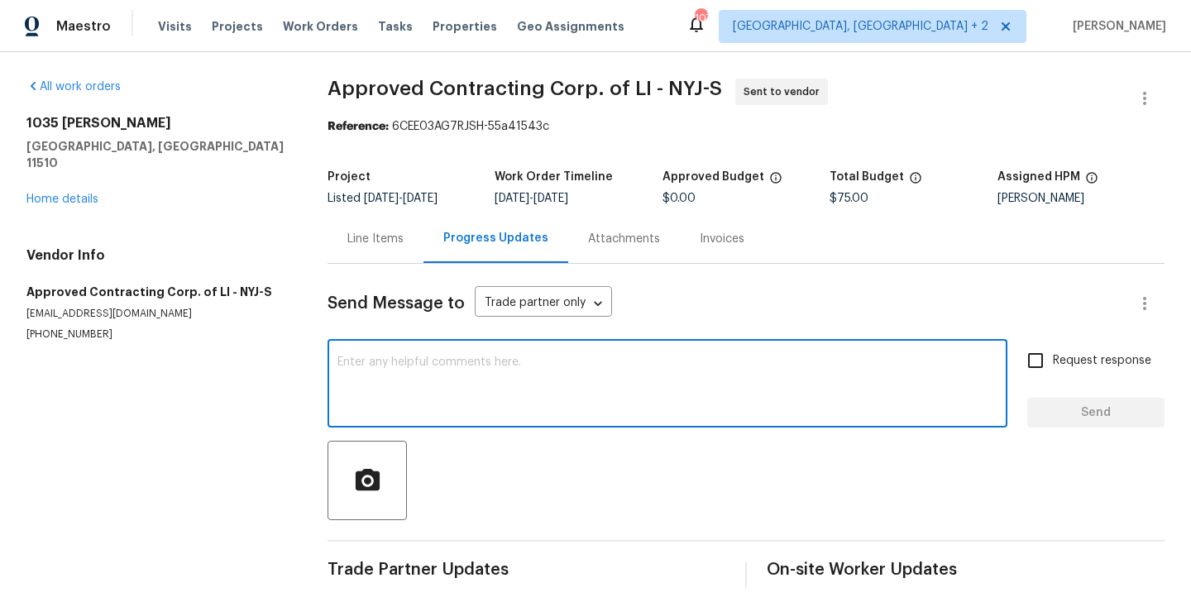
paste textarea "Hi, this is Blessida with Opendoor. I’m confirming you received the WO for the …"
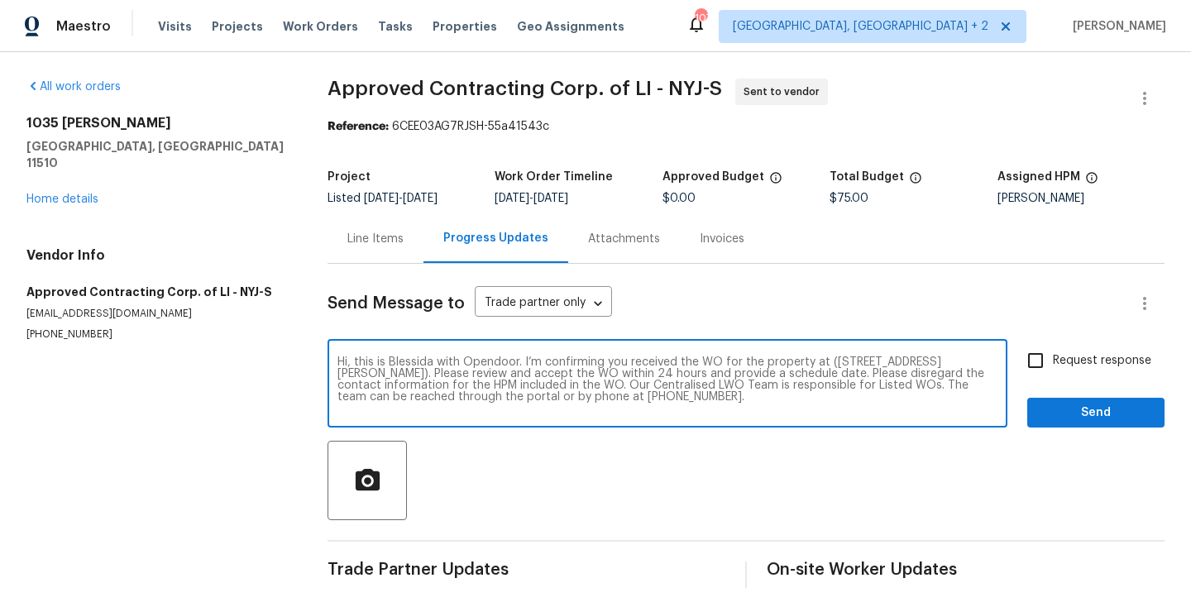
type textarea "Hi, this is Blessida with Opendoor. I’m confirming you received the WO for the …"
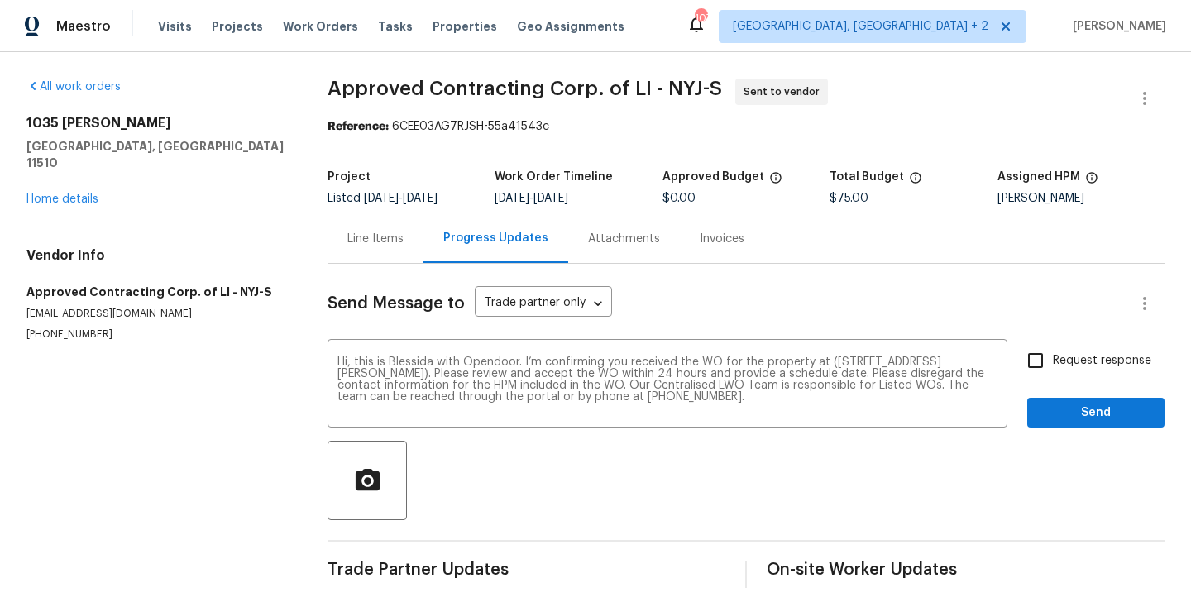
click at [1078, 348] on label "Request response" at bounding box center [1084, 360] width 133 height 35
click at [1053, 348] on input "Request response" at bounding box center [1035, 360] width 35 height 35
checkbox input "true"
click at [1065, 418] on span "Send" at bounding box center [1095, 413] width 111 height 21
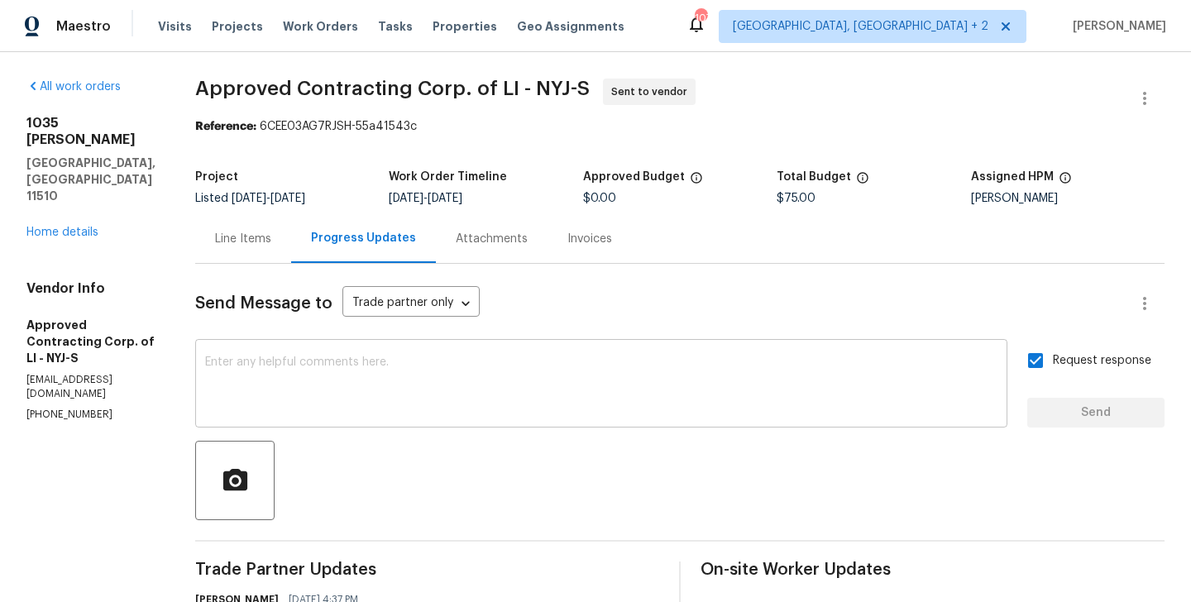
click at [356, 409] on textarea at bounding box center [601, 385] width 792 height 58
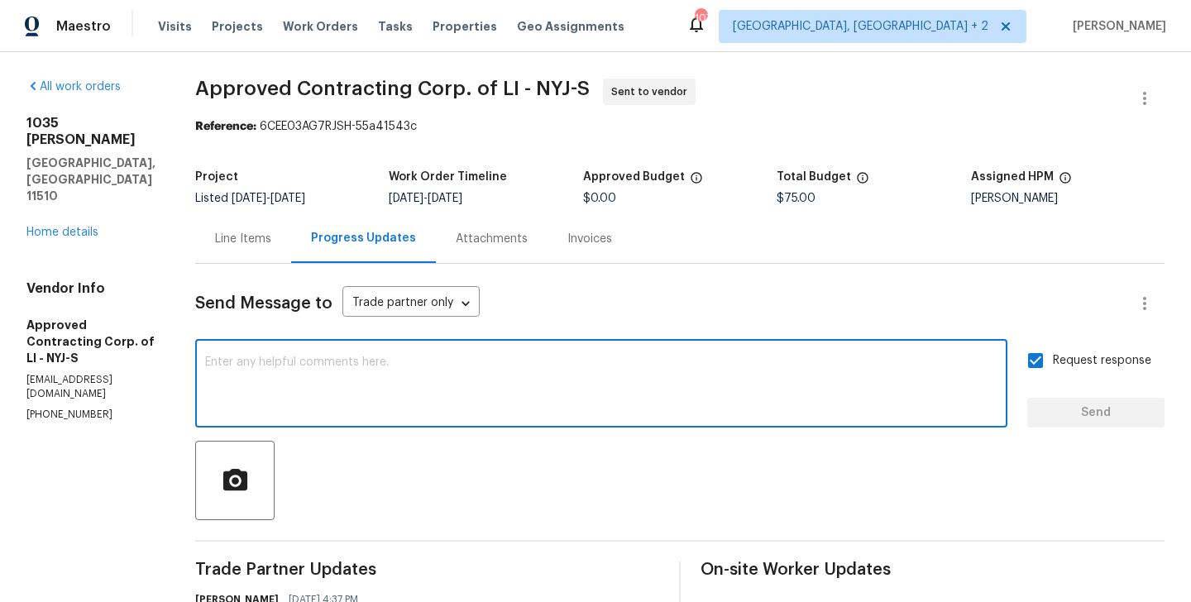
paste textarea "The Work Orders must include before-photos (both close-up and wide-angle) and a…"
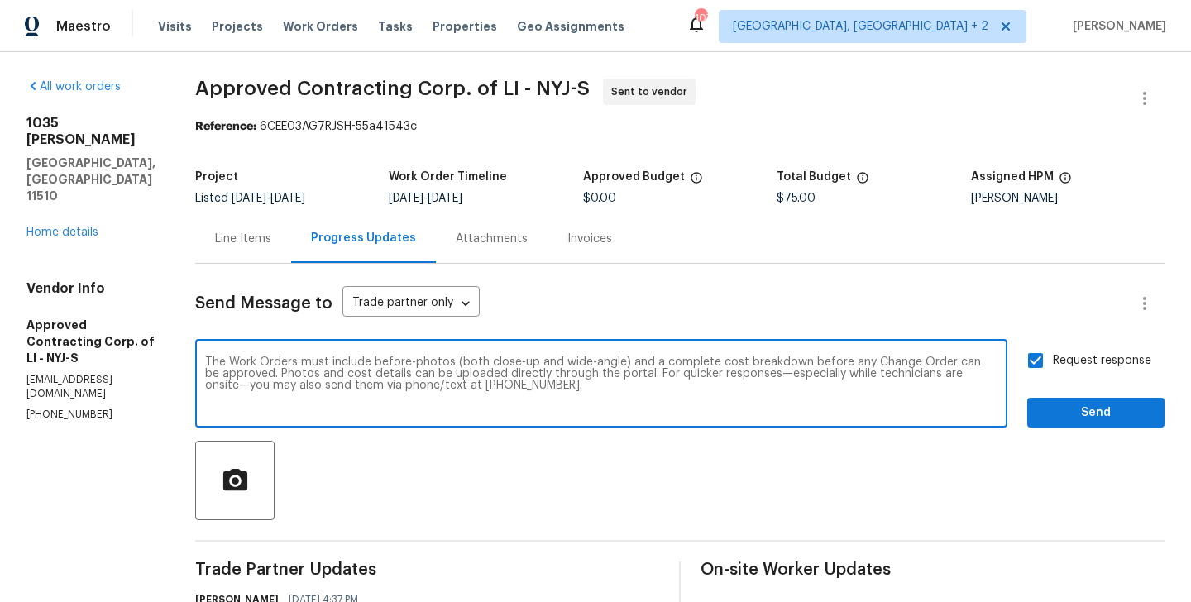
type textarea "The Work Orders must include before-photos (both close-up and wide-angle) and a…"
click at [1068, 423] on span "Send" at bounding box center [1095, 413] width 111 height 21
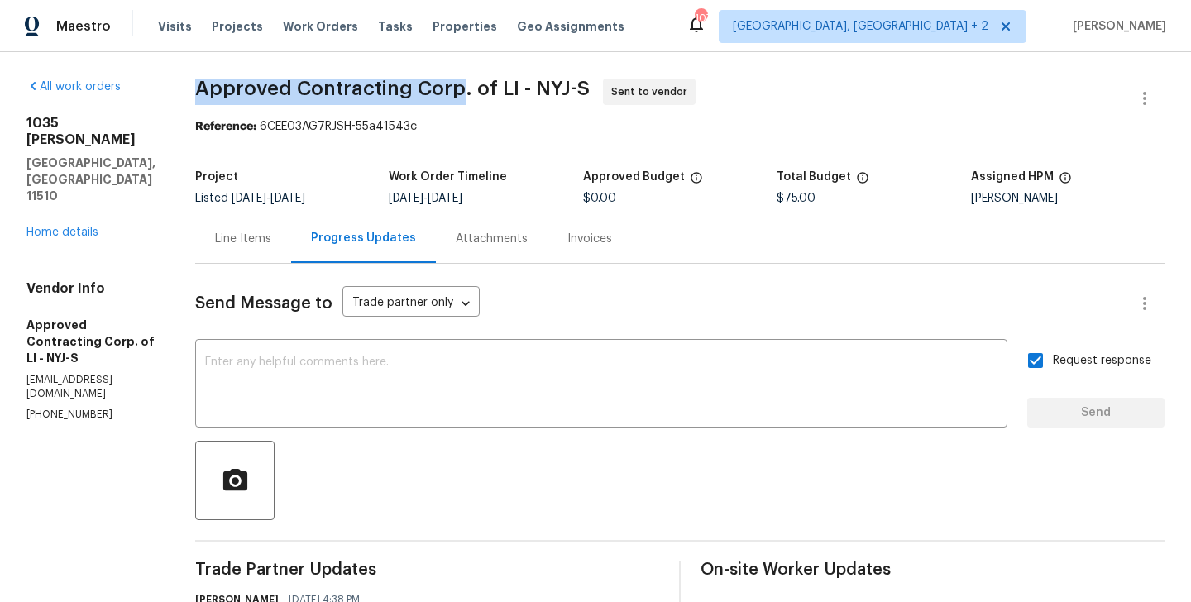
drag, startPoint x: 170, startPoint y: 93, endPoint x: 428, endPoint y: 93, distance: 258.0
click at [428, 93] on span "Approved Contracting Corp. of LI - NYJ-S" at bounding box center [392, 89] width 394 height 20
copy span "Approved Contracting Corp"
click at [76, 227] on link "Home details" at bounding box center [62, 233] width 72 height 12
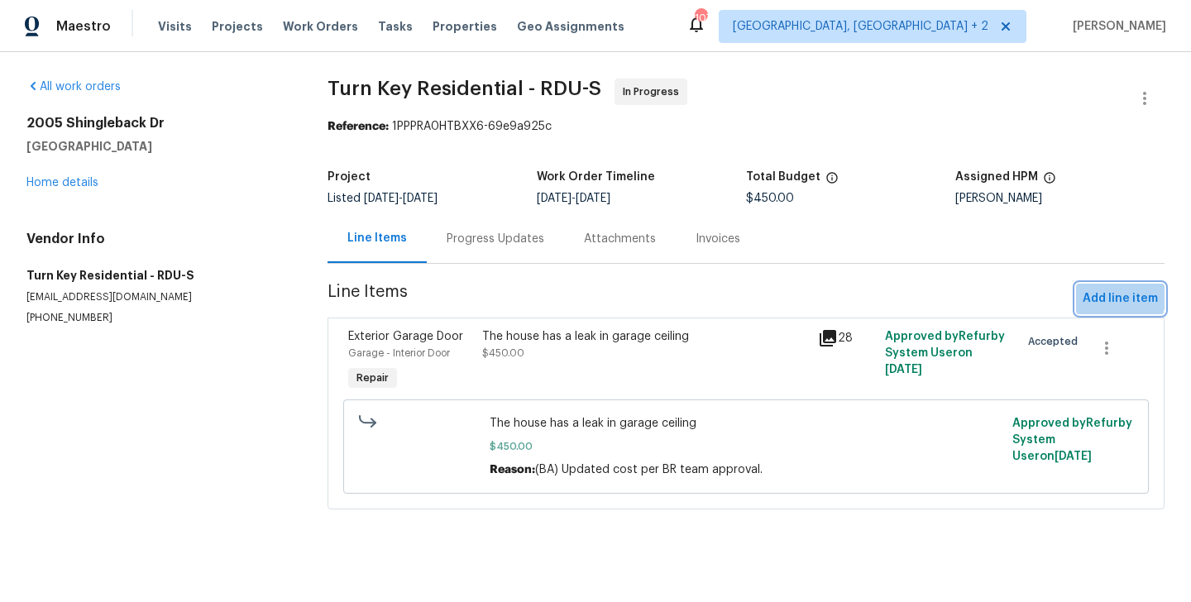
click at [1099, 294] on span "Add line item" at bounding box center [1120, 299] width 75 height 21
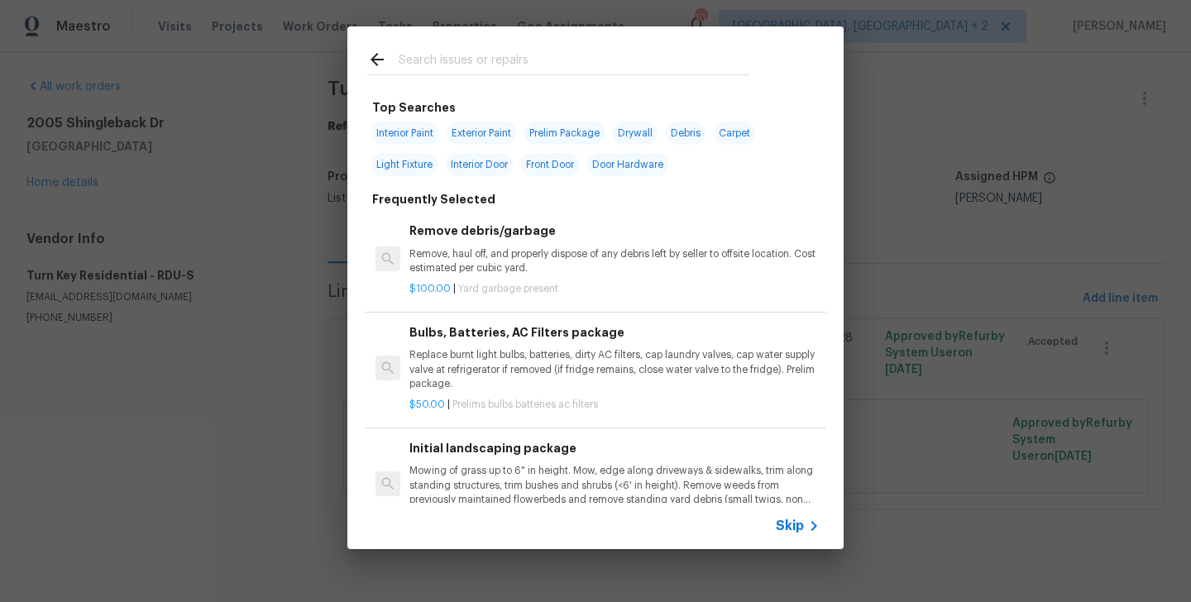
click at [463, 64] on input "text" at bounding box center [574, 62] width 351 height 25
click at [193, 217] on div "Top Searches Interior Paint Exterior Paint Prelim Package Drywall Debris Carpet…" at bounding box center [595, 288] width 1191 height 576
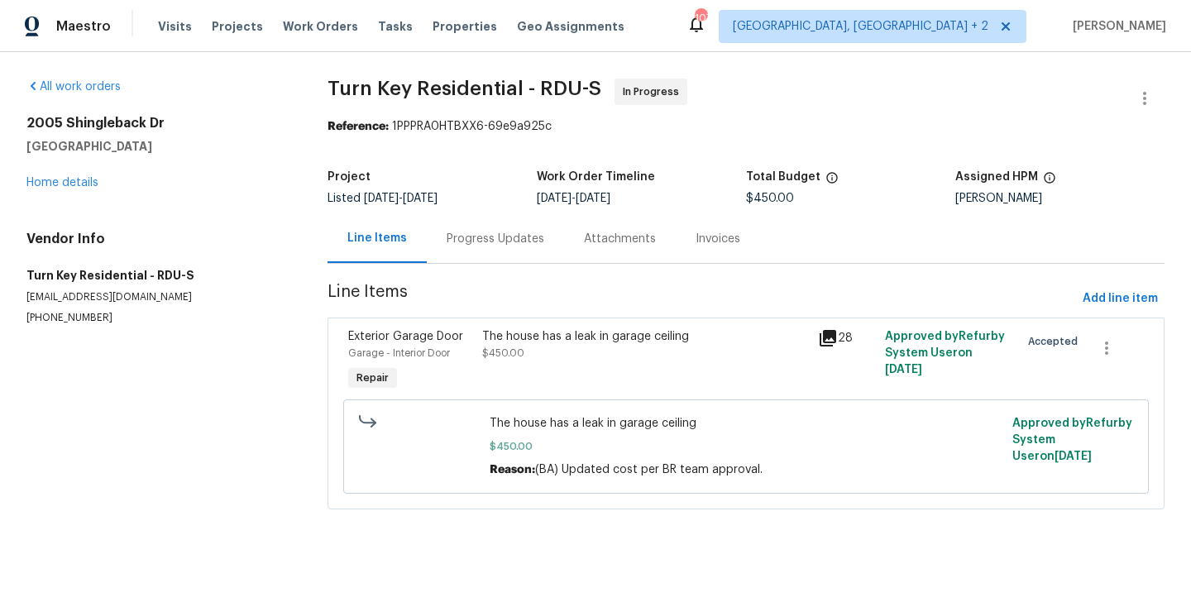
click at [484, 241] on div "Progress Updates" at bounding box center [496, 239] width 98 height 17
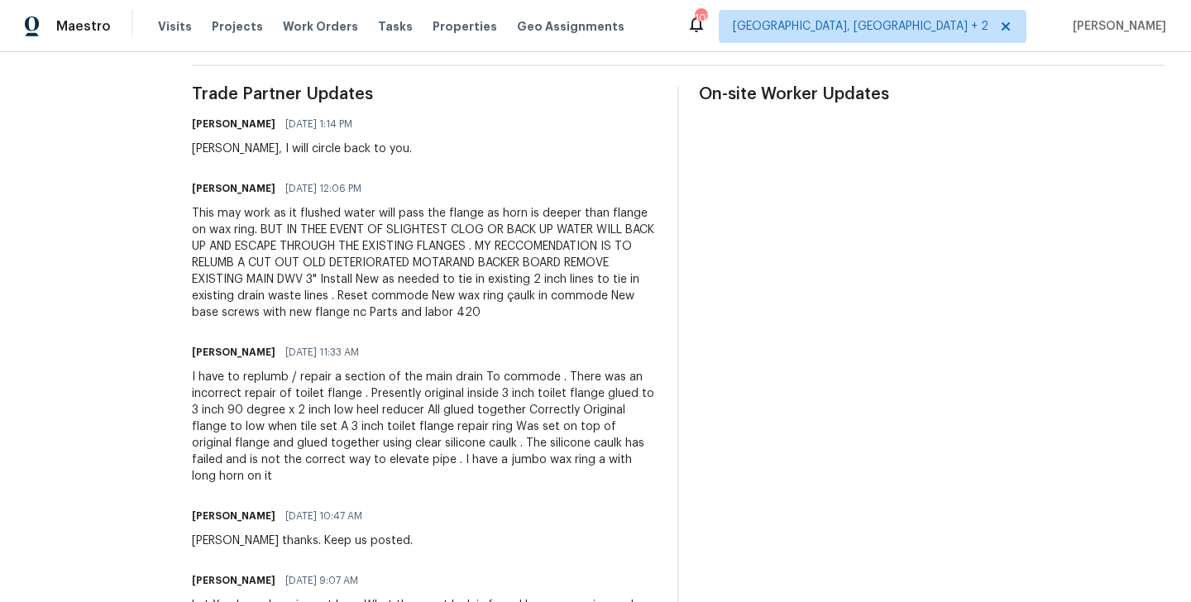
scroll to position [478, 0]
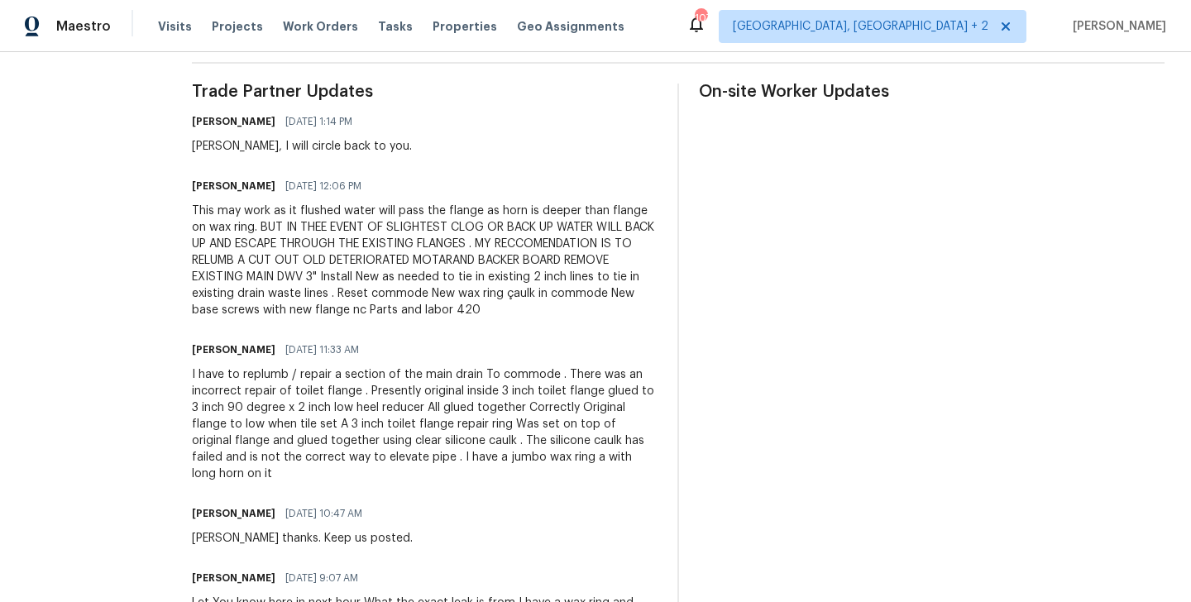
drag, startPoint x: 282, startPoint y: 375, endPoint x: 571, endPoint y: 376, distance: 289.5
click at [571, 376] on div "I have to replumb / repair a section of the main drain To commode . There was a…" at bounding box center [425, 424] width 466 height 116
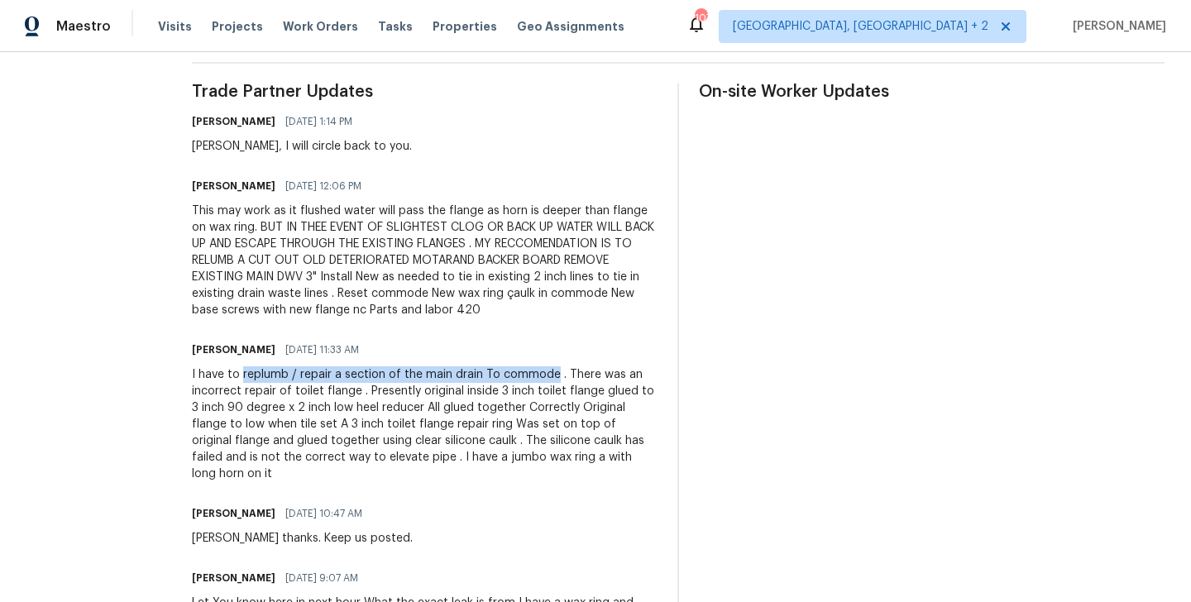
drag, startPoint x: 594, startPoint y: 375, endPoint x: 284, endPoint y: 378, distance: 310.1
click at [284, 378] on div "I have to replumb / repair a section of the main drain To commode . There was a…" at bounding box center [425, 424] width 466 height 116
copy div "replumb / repair a section of the main drain To commode"
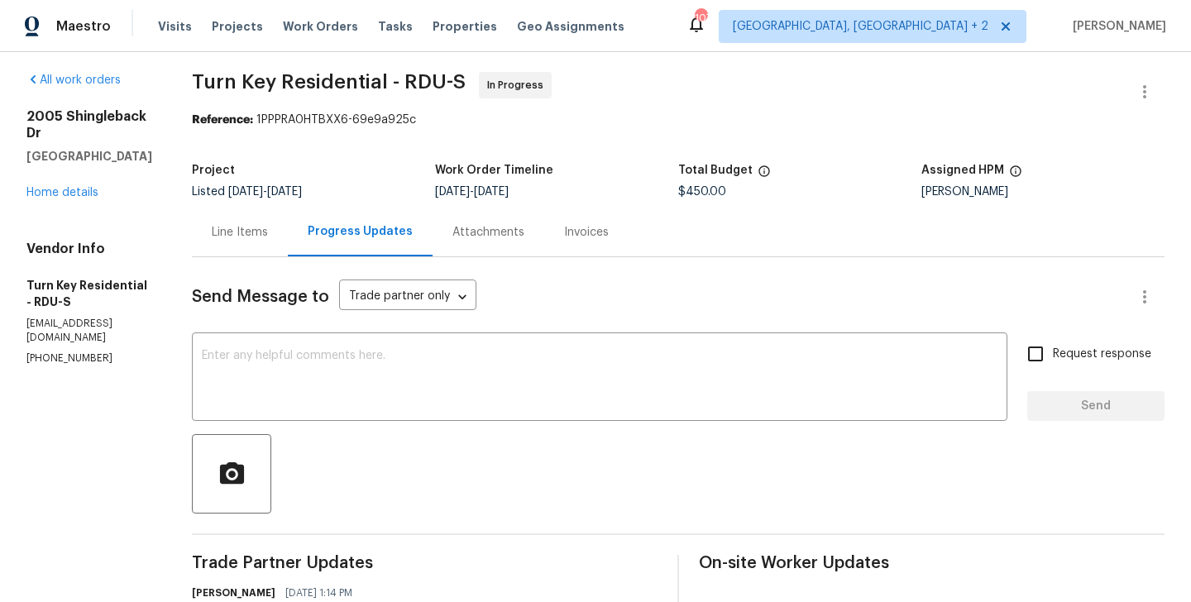
scroll to position [0, 0]
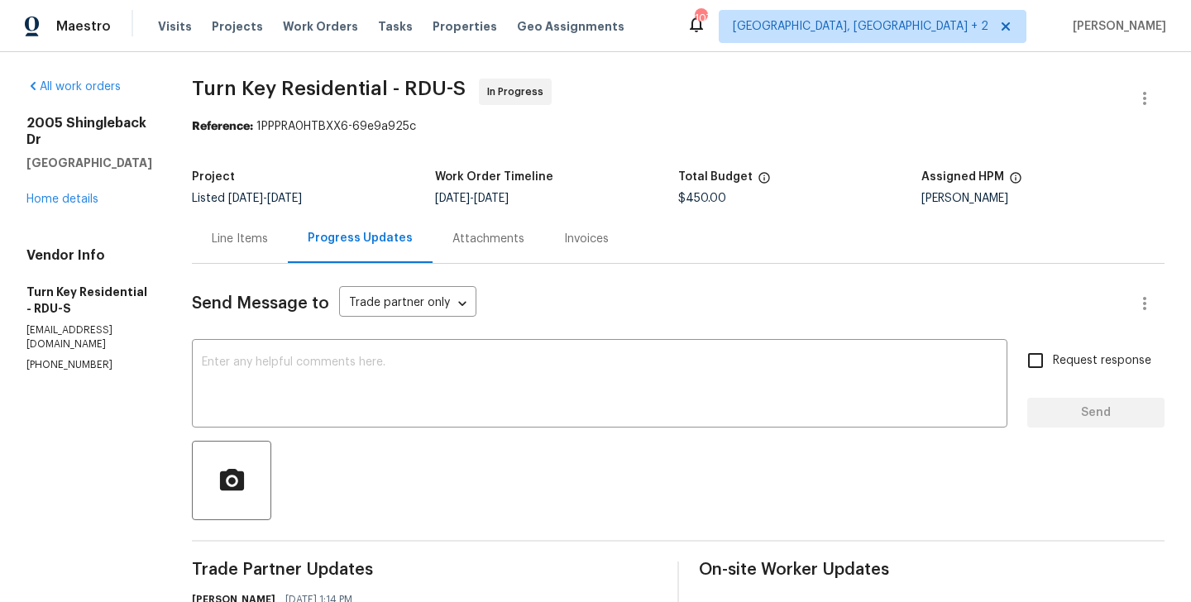
click at [268, 245] on div "Line Items" at bounding box center [240, 239] width 56 height 17
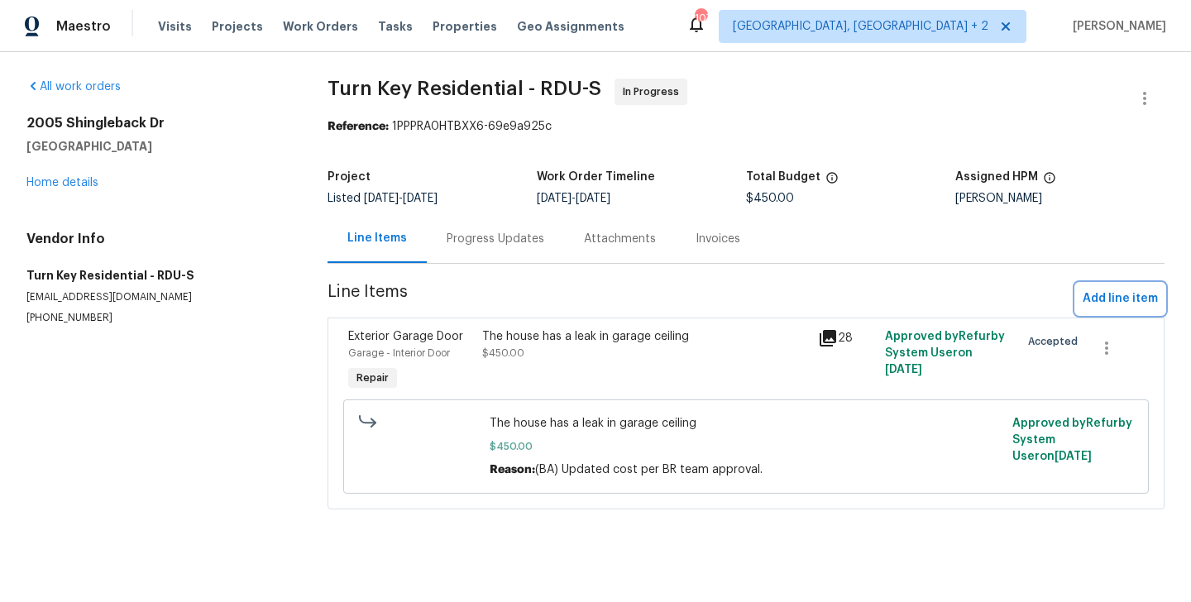
click at [1130, 297] on span "Add line item" at bounding box center [1120, 299] width 75 height 21
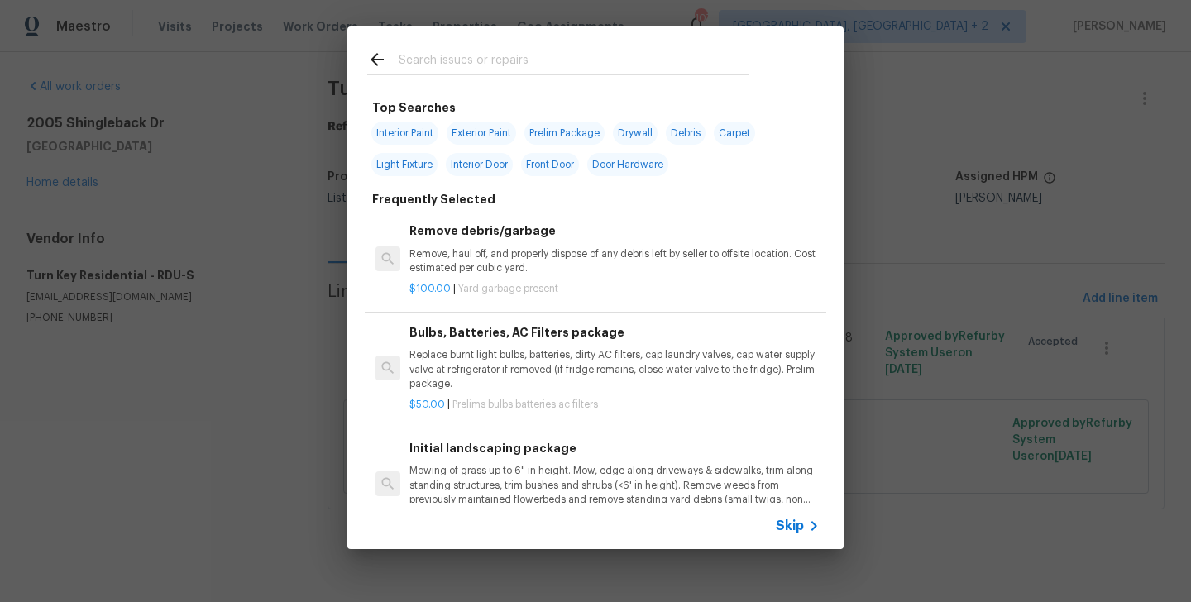
click at [466, 69] on input "text" at bounding box center [574, 62] width 351 height 25
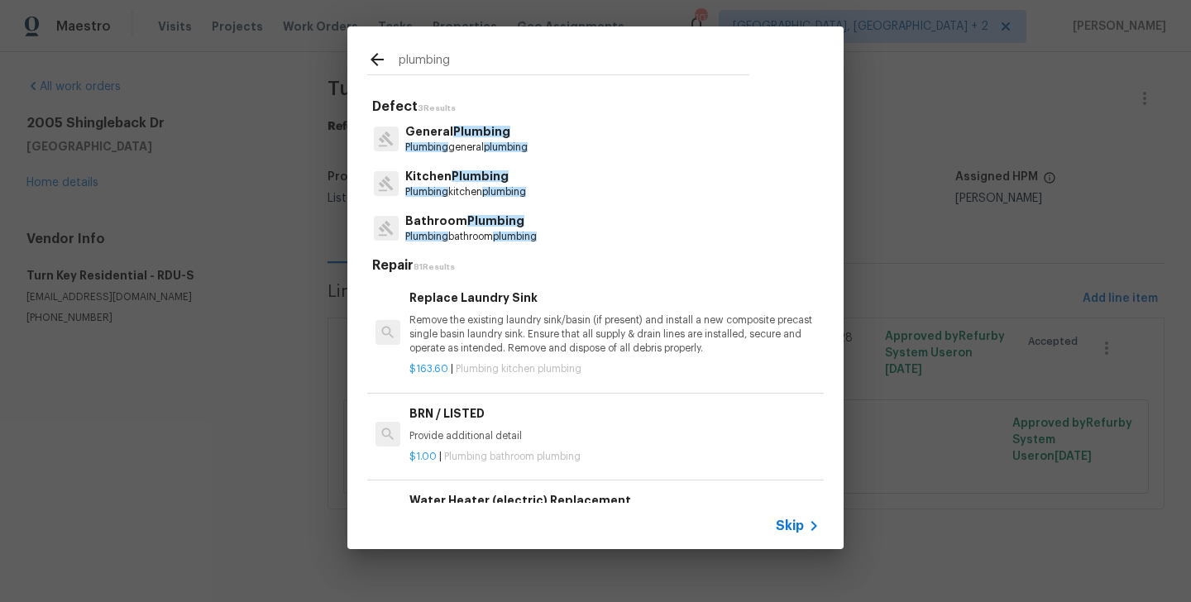
type input "plumbing"
click at [469, 142] on p "Plumbing general plumbing" at bounding box center [466, 148] width 122 height 14
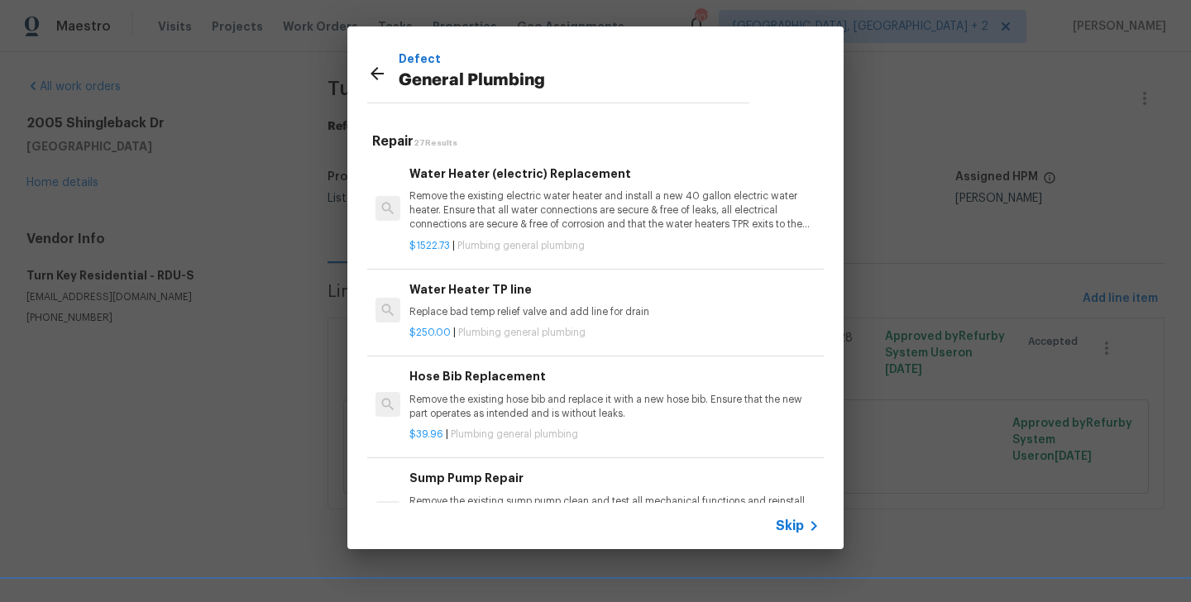
click at [481, 304] on div "Water Heater TP line Replace bad temp relief valve and add line for drain" at bounding box center [614, 300] width 410 height 40
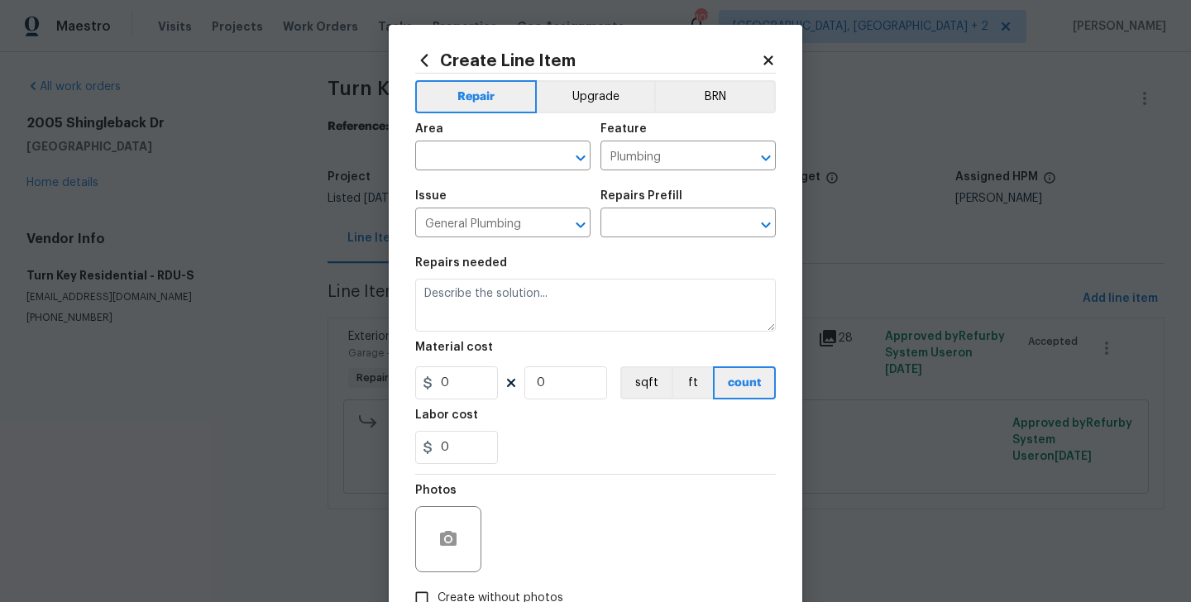
type input "Water Heater TP line $250.00"
type textarea "Replace bad temp relief valve and add line for drain"
type input "250"
type input "1"
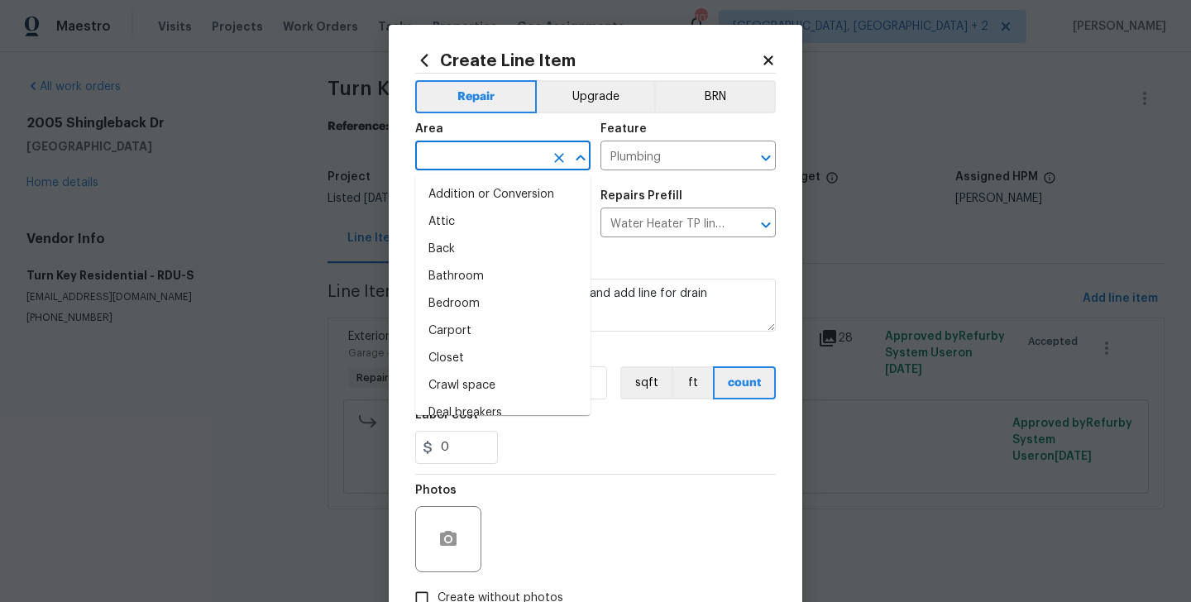
click at [462, 167] on input "text" at bounding box center [479, 158] width 129 height 26
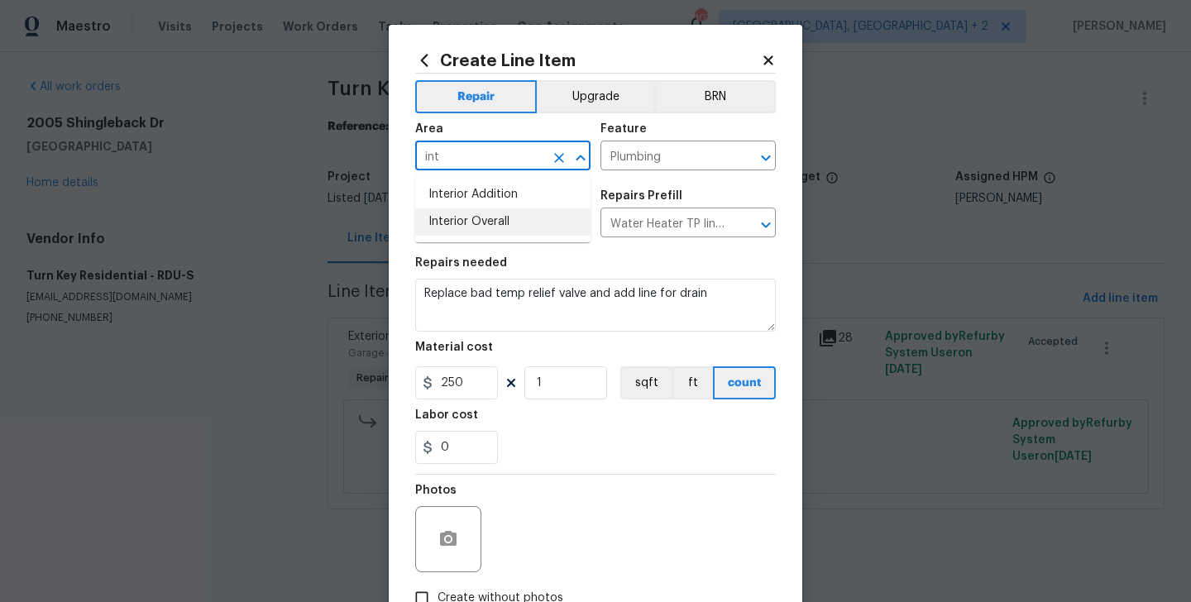
click at [487, 218] on li "Interior Overall" at bounding box center [502, 221] width 175 height 27
type input "Interior Overall"
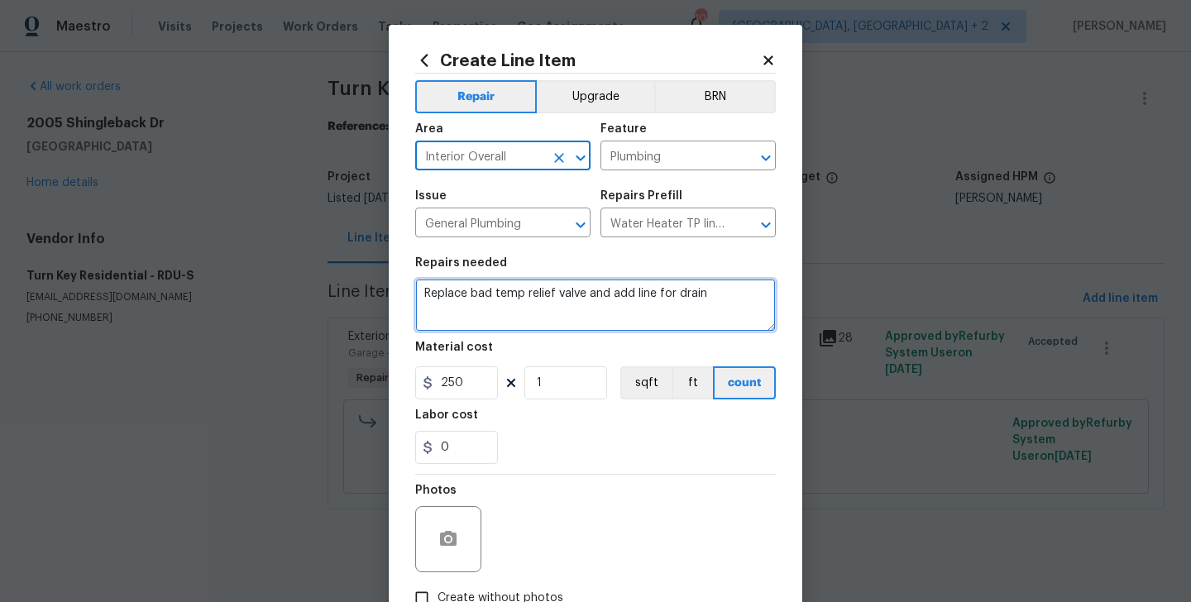
click at [487, 301] on textarea "Replace bad temp relief valve and add line for drain" at bounding box center [595, 305] width 361 height 53
paste textarea "replumb / repair a section of the main drain To commode"
click at [427, 298] on textarea "replumb / repair a section of the main drain To commode" at bounding box center [595, 305] width 361 height 53
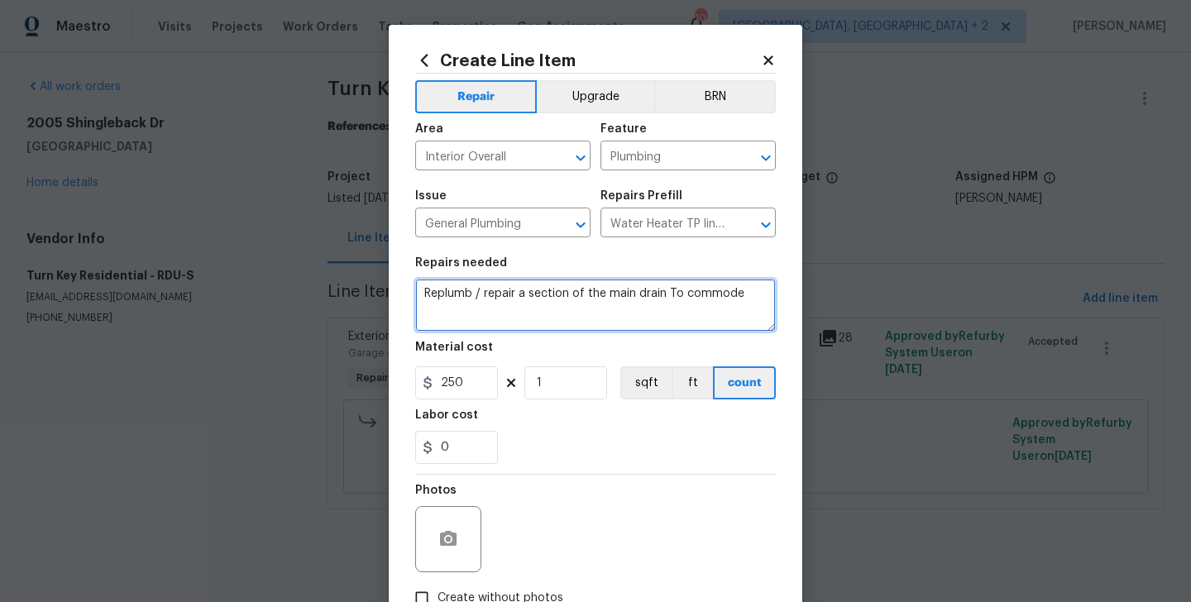
type textarea "Replumb / repair a section of the main drain To commode"
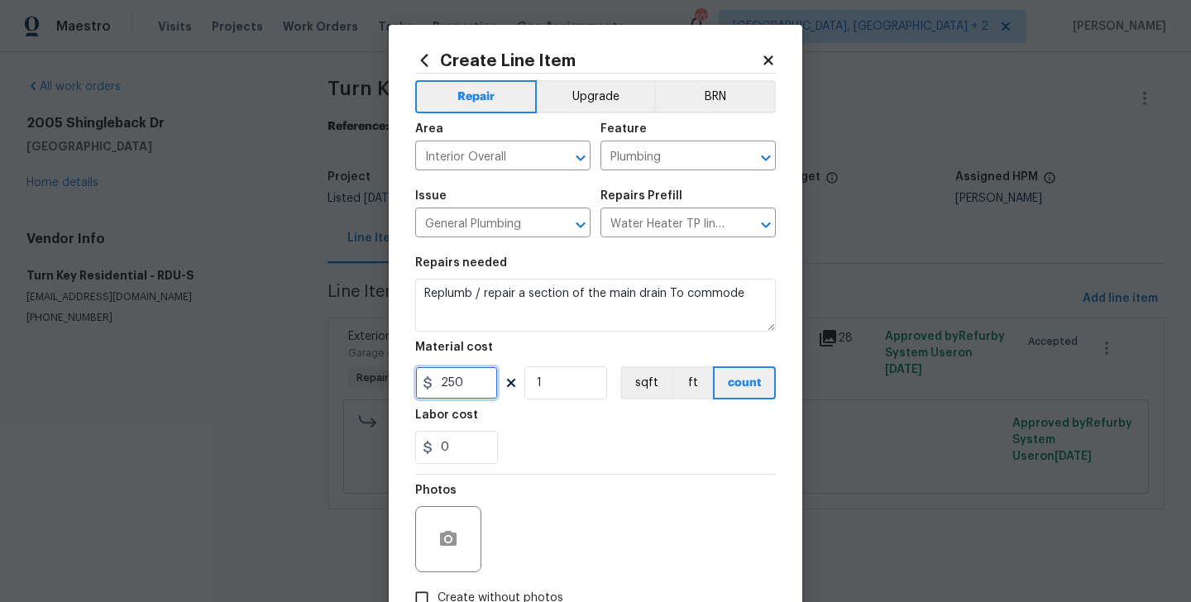
click at [462, 388] on input "250" at bounding box center [456, 382] width 83 height 33
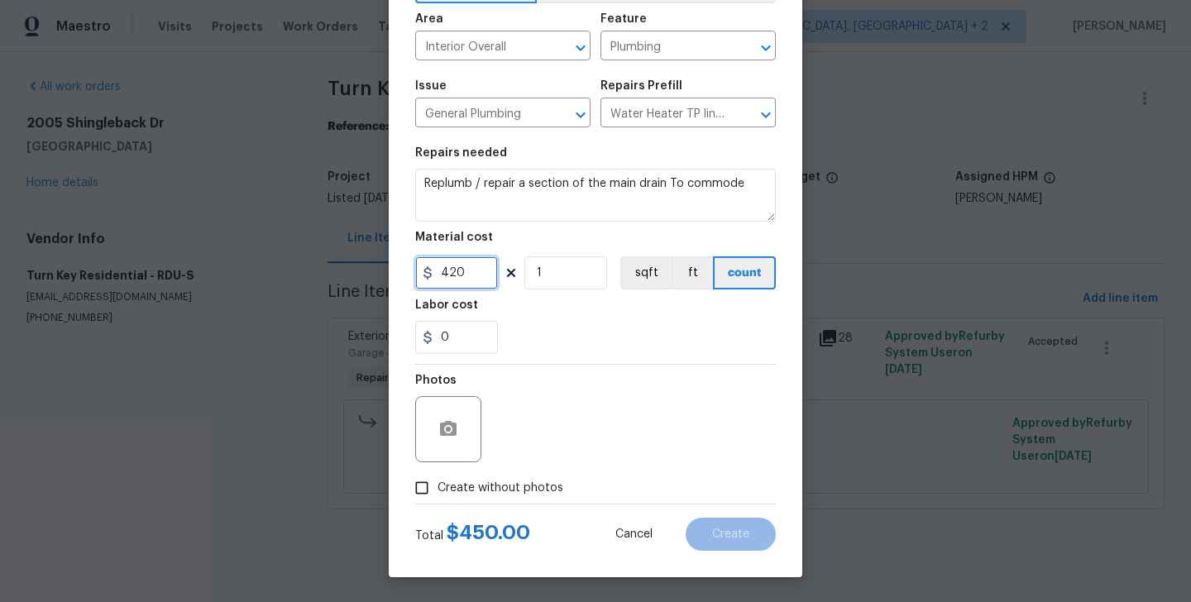
type input "420"
click at [494, 485] on span "Create without photos" at bounding box center [500, 488] width 126 height 17
click at [437, 485] on input "Create without photos" at bounding box center [421, 487] width 31 height 31
checkbox input "true"
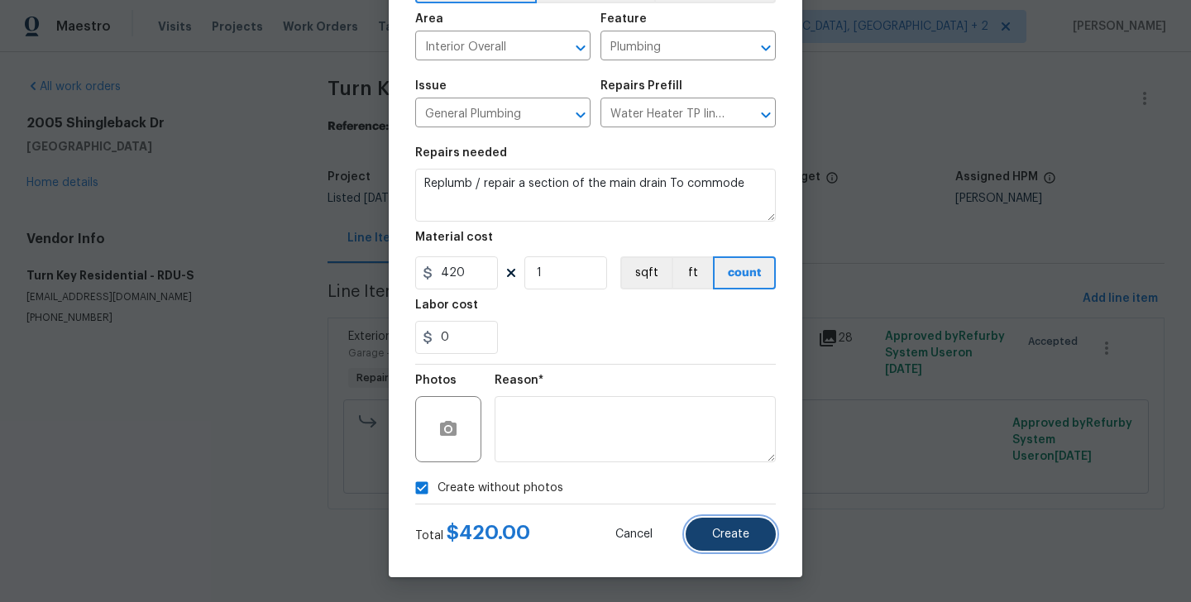
click at [714, 528] on span "Create" at bounding box center [730, 534] width 37 height 12
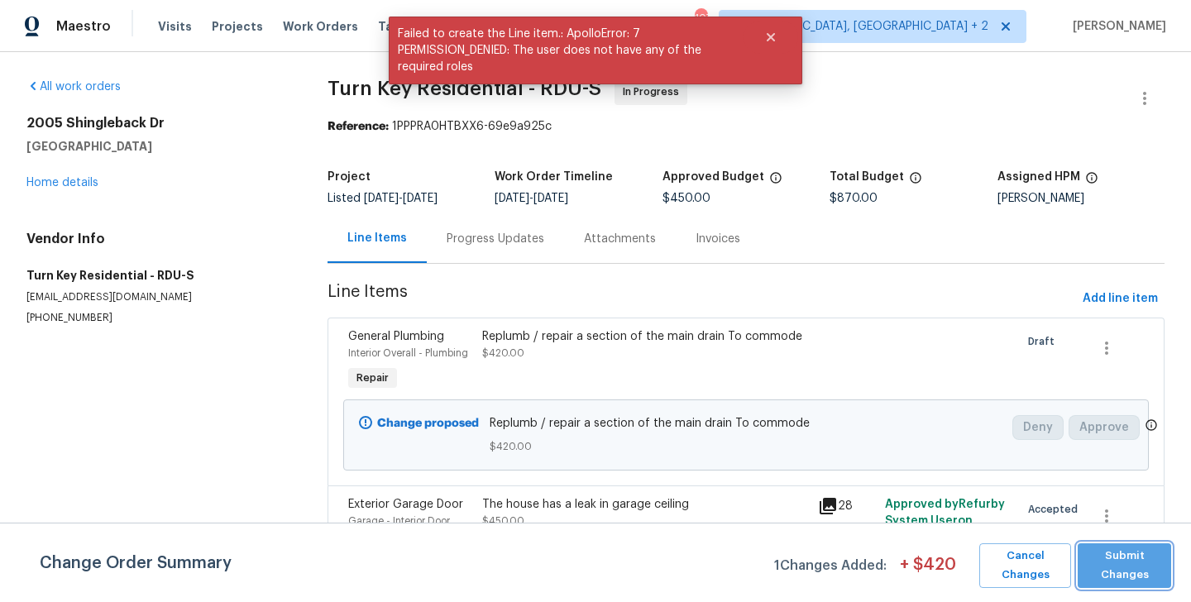
click at [1118, 557] on span "Submit Changes" at bounding box center [1124, 566] width 77 height 38
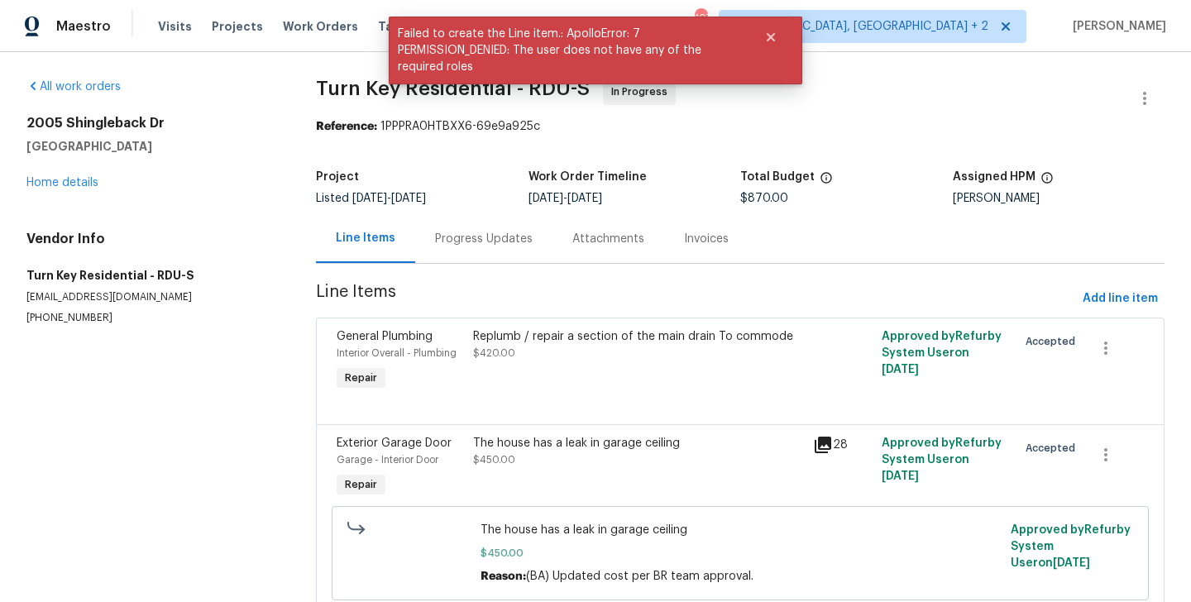
click at [472, 237] on div "Progress Updates" at bounding box center [484, 239] width 98 height 17
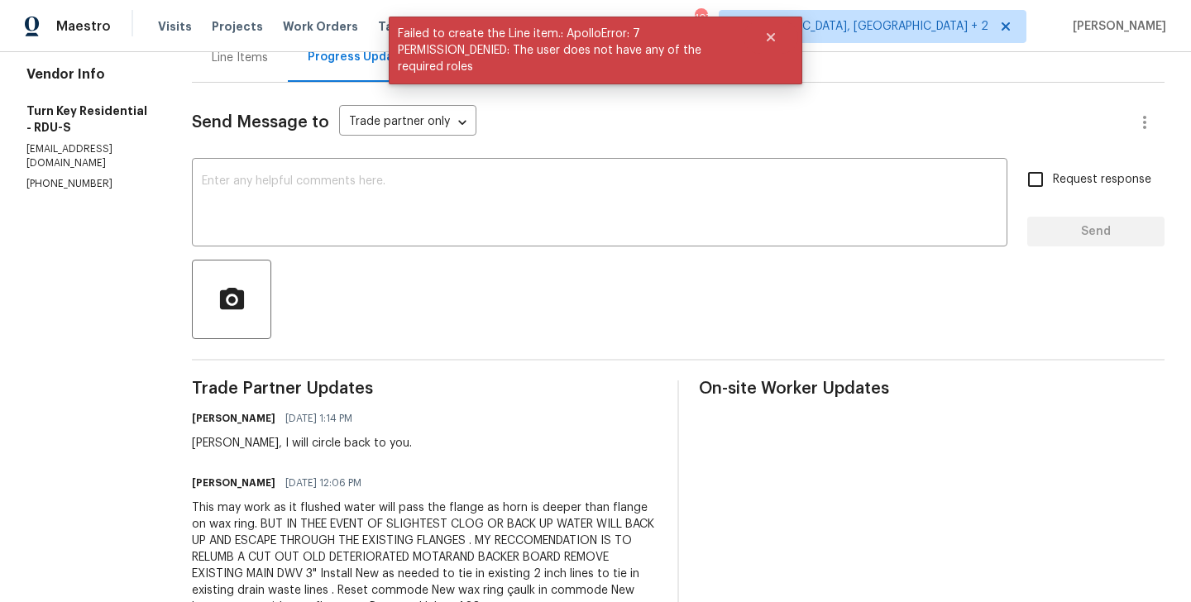
scroll to position [211, 0]
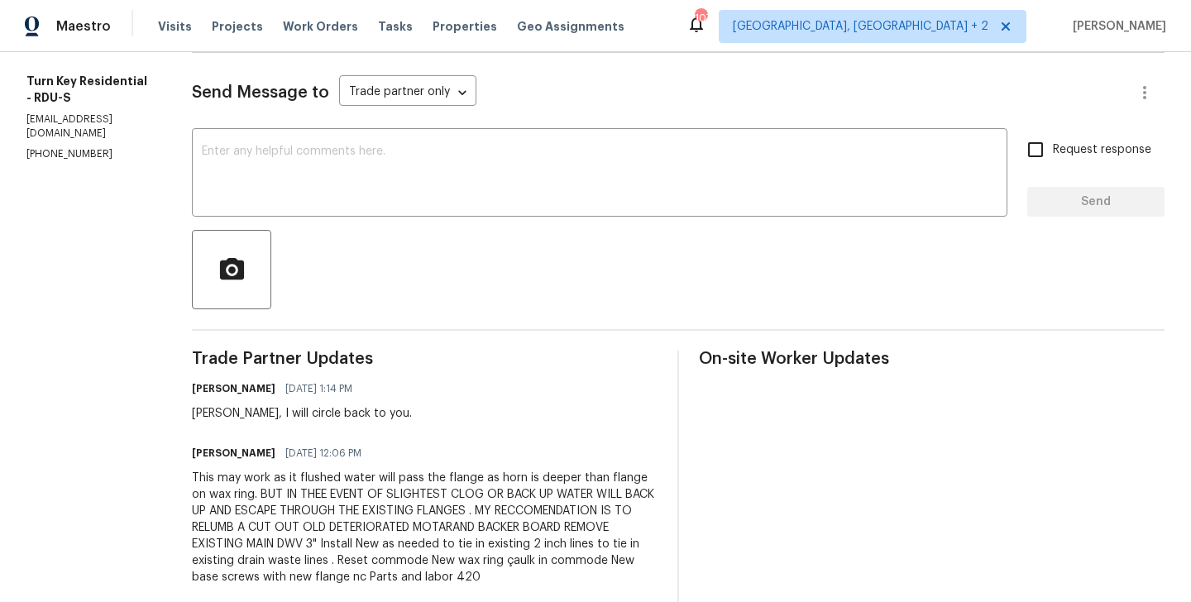
click at [244, 415] on div "Maria, I will circle back to you." at bounding box center [302, 413] width 220 height 17
copy div "Maria"
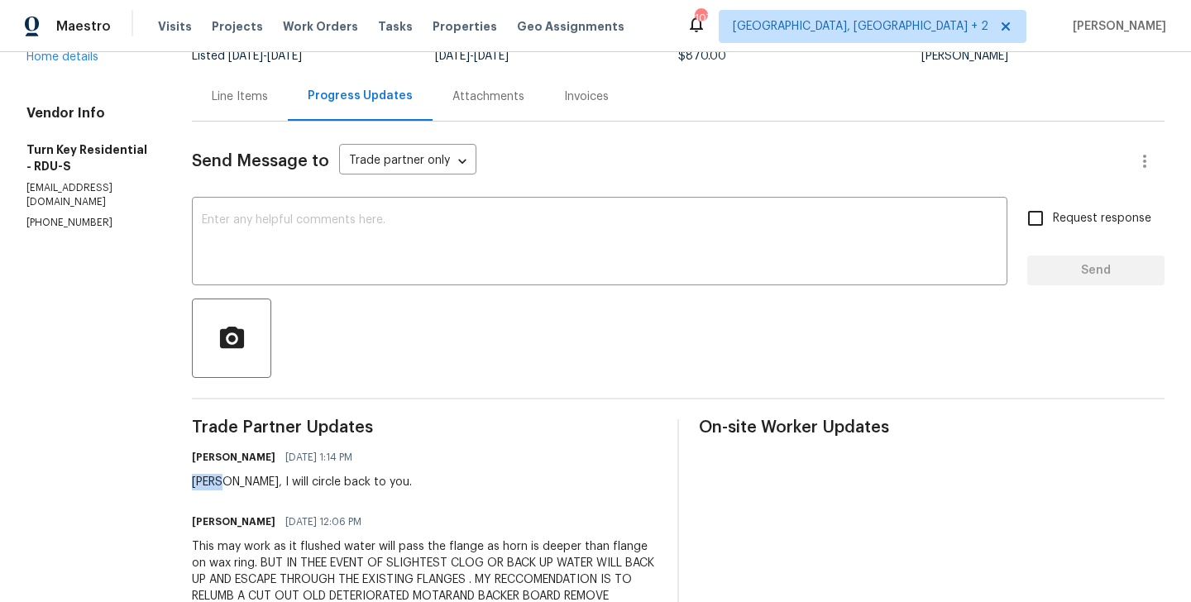
scroll to position [140, 0]
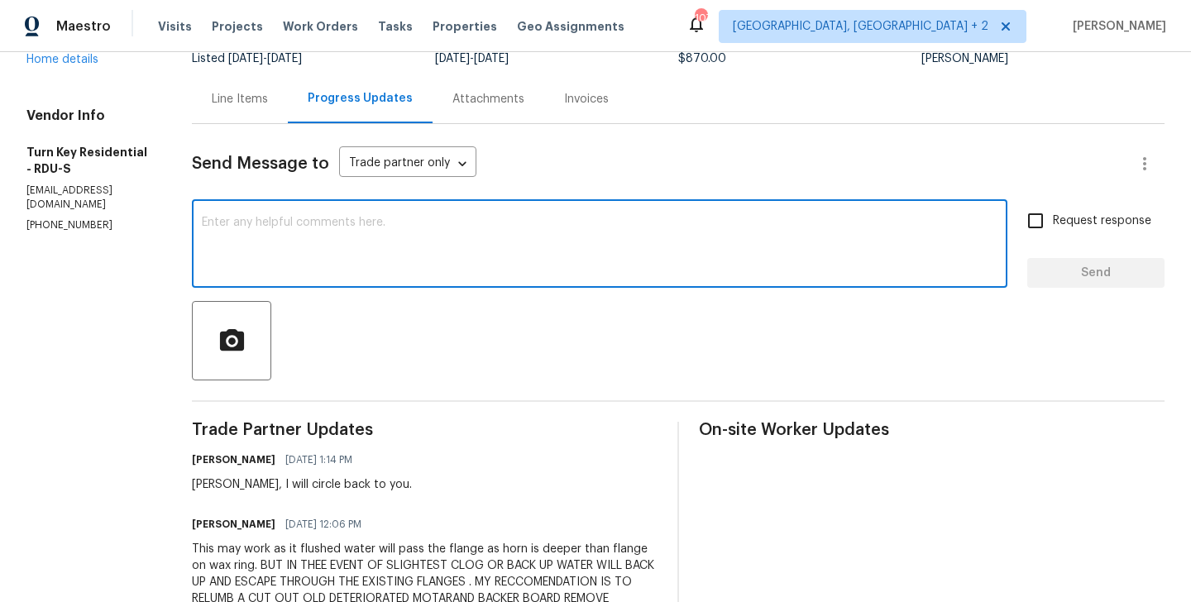
click at [305, 247] on textarea at bounding box center [600, 246] width 796 height 58
paste textarea "Maria"
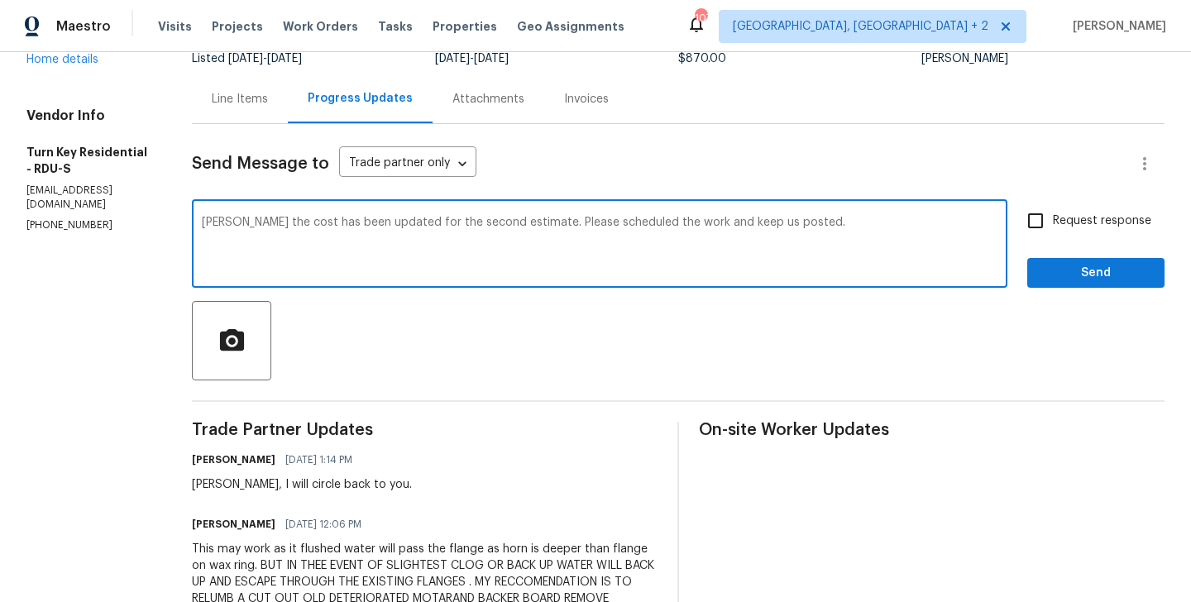
type textarea "Maria the cost has been updated for the second estimate. Please scheduled the w…"
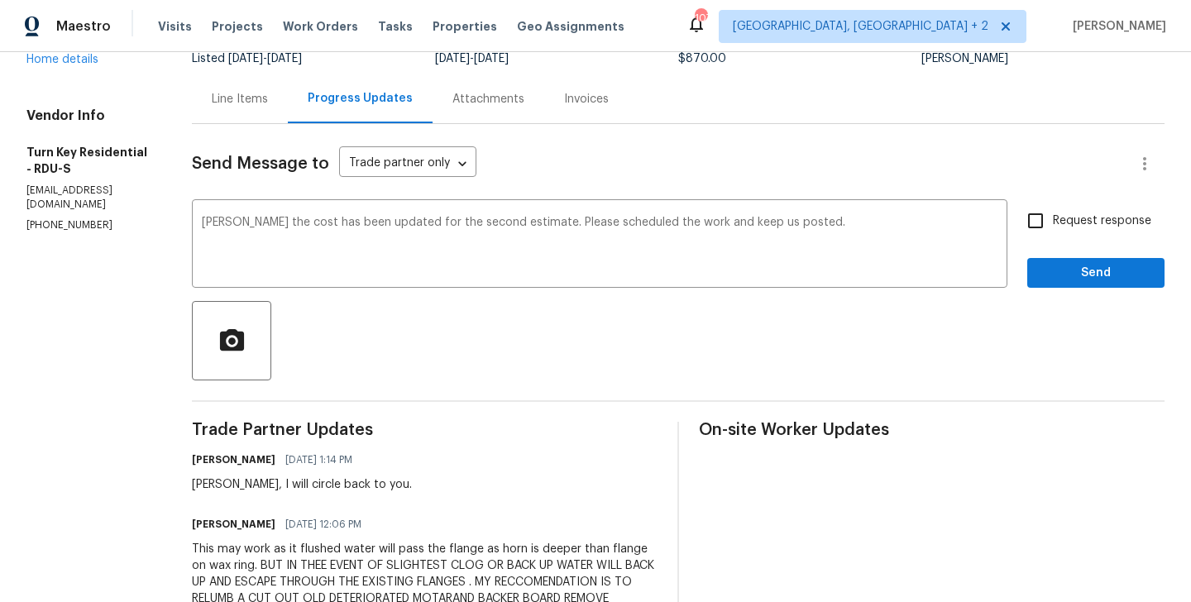
click at [1109, 223] on span "Request response" at bounding box center [1102, 221] width 98 height 17
click at [1053, 223] on input "Request response" at bounding box center [1035, 220] width 35 height 35
checkbox input "true"
click at [1061, 266] on span "Send" at bounding box center [1095, 273] width 111 height 21
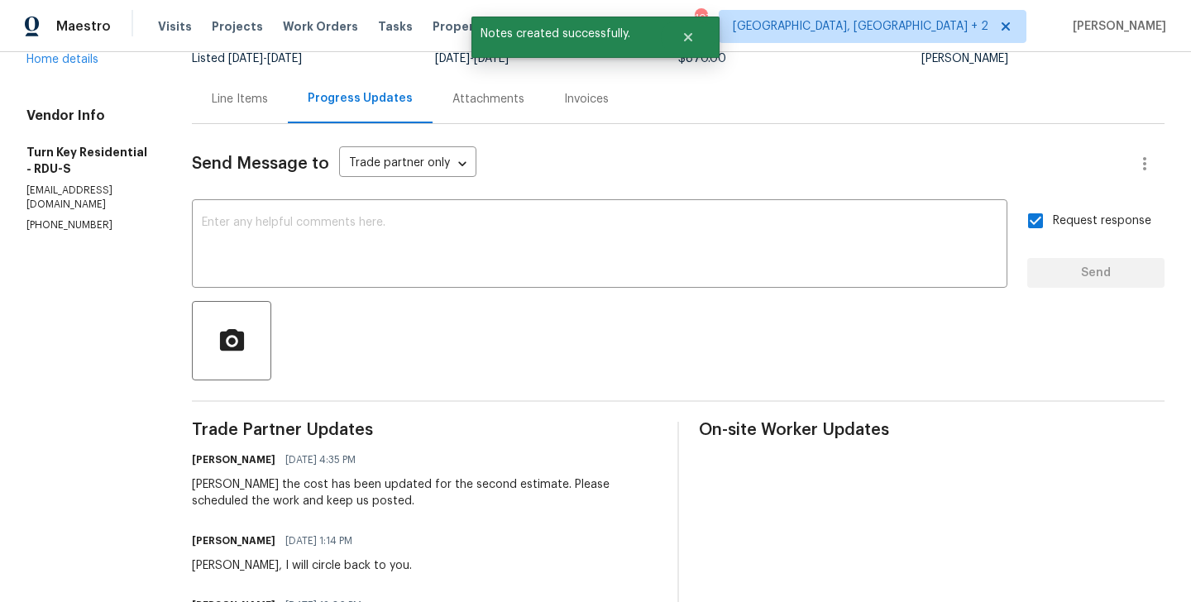
copy p "(919) 805-2596"
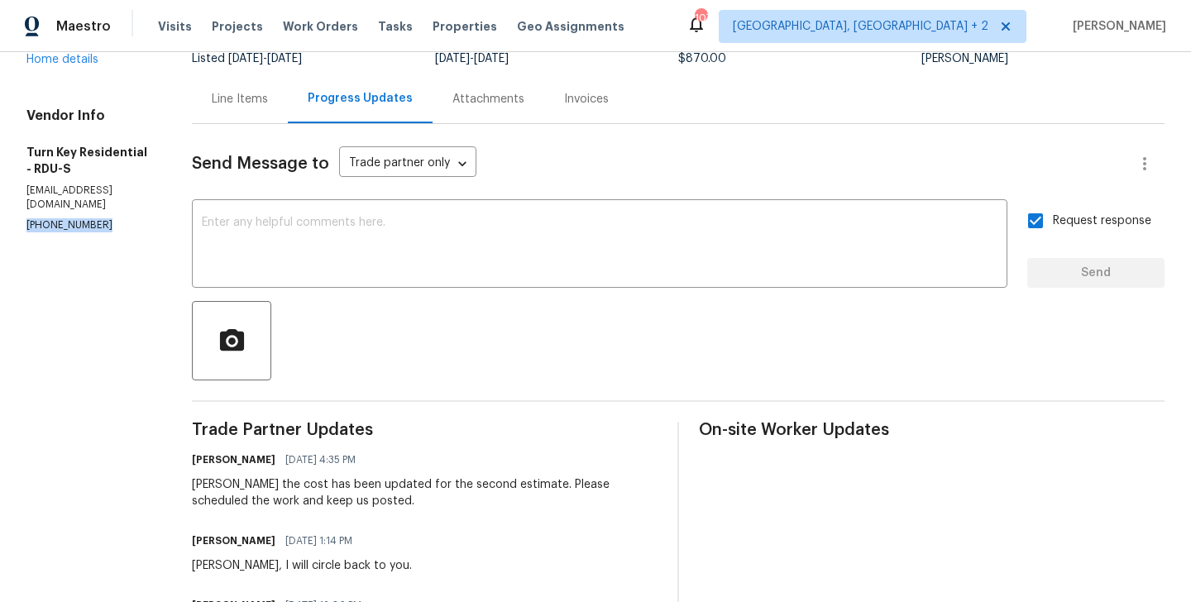
scroll to position [0, 0]
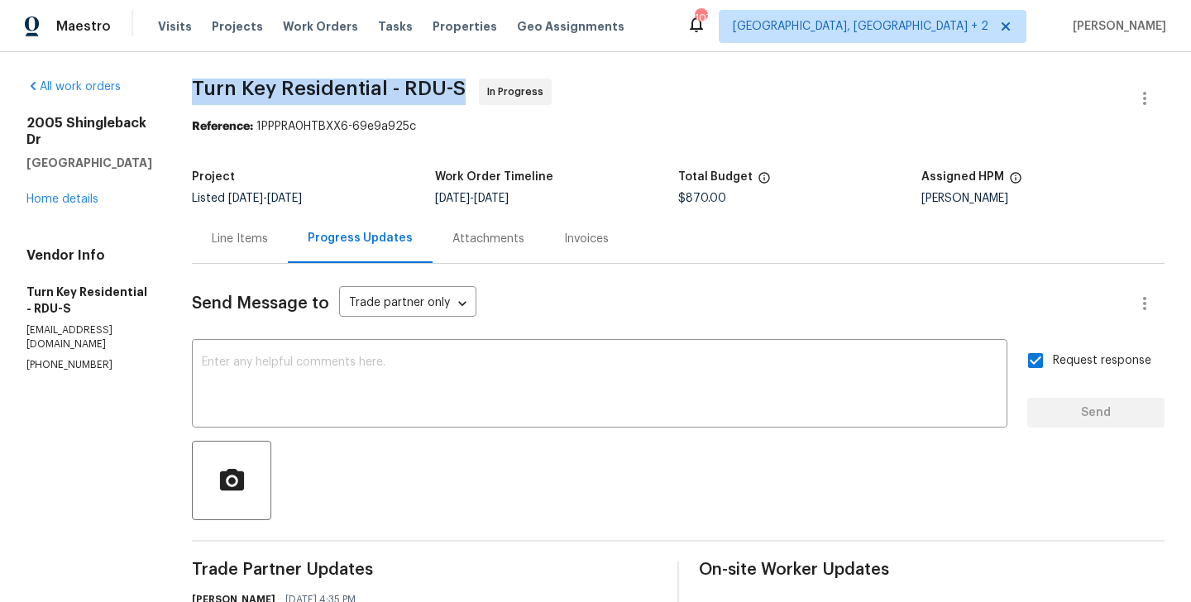
drag, startPoint x: 228, startPoint y: 96, endPoint x: 432, endPoint y: 83, distance: 203.9
click at [432, 83] on span "Turn Key Residential - RDU-S" at bounding box center [329, 89] width 274 height 20
drag, startPoint x: 425, startPoint y: 88, endPoint x: 232, endPoint y: 88, distance: 192.7
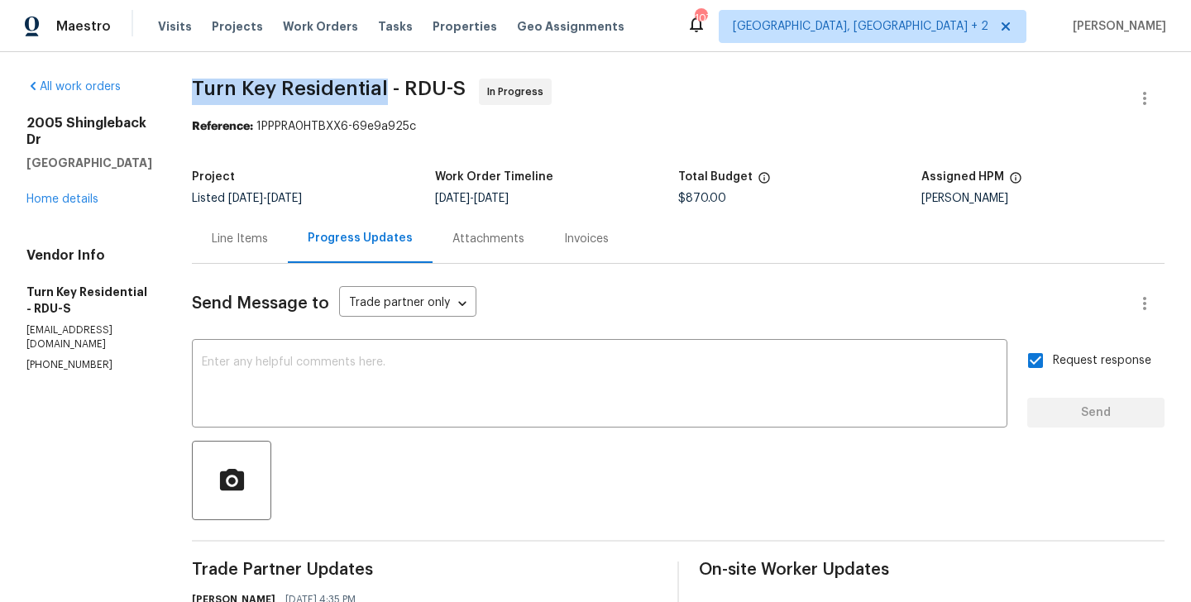
copy span "Turn Key Residential"
click at [67, 194] on link "Home details" at bounding box center [62, 200] width 72 height 12
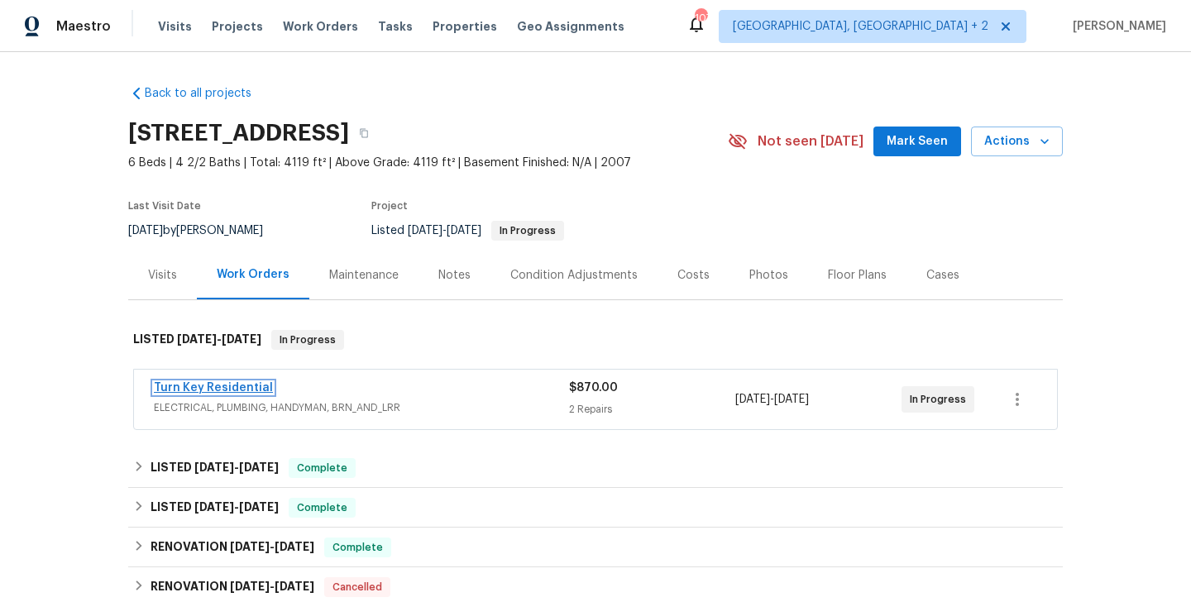
click at [222, 391] on link "Turn Key Residential" at bounding box center [213, 388] width 119 height 12
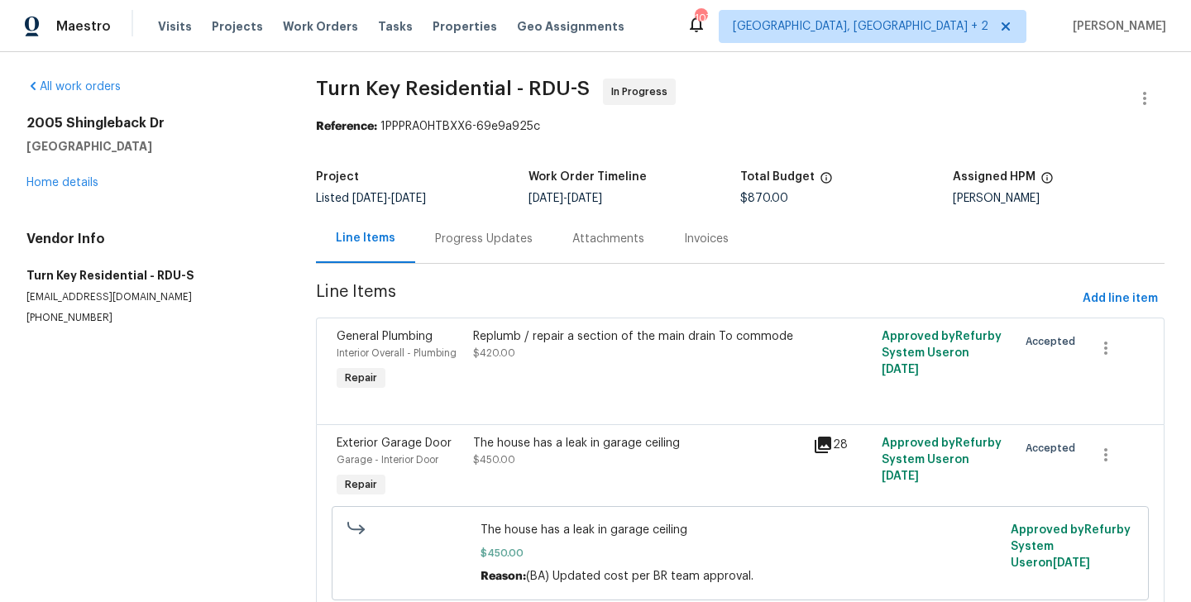
click at [425, 241] on div "Progress Updates" at bounding box center [483, 238] width 137 height 49
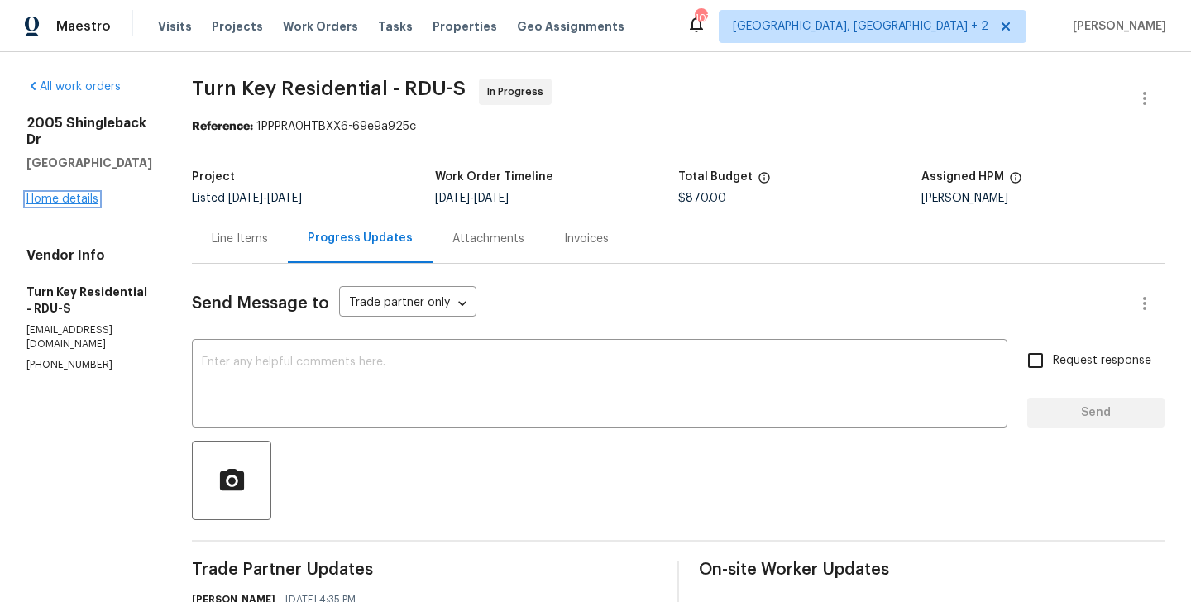
click at [85, 194] on link "Home details" at bounding box center [62, 200] width 72 height 12
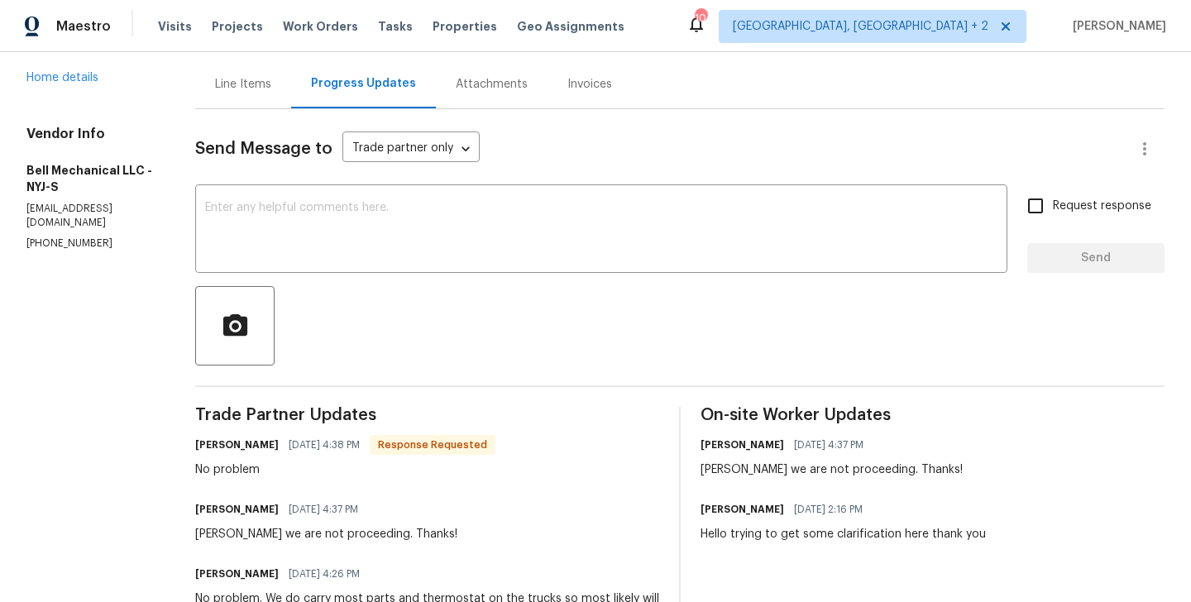
scroll to position [160, 0]
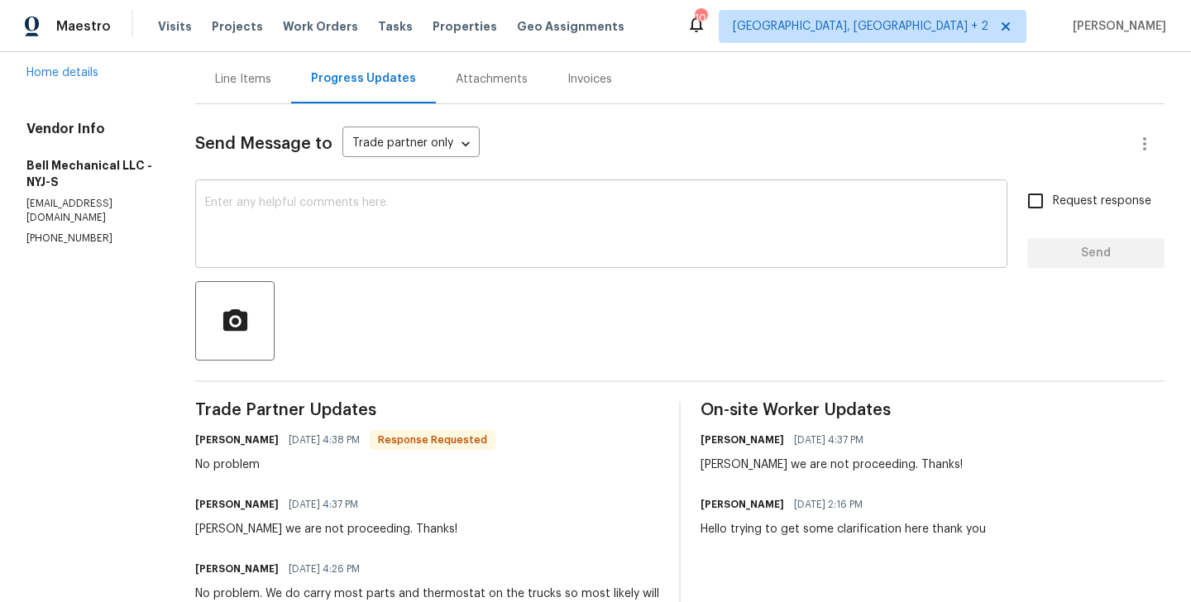
click at [295, 199] on textarea at bounding box center [601, 226] width 792 height 58
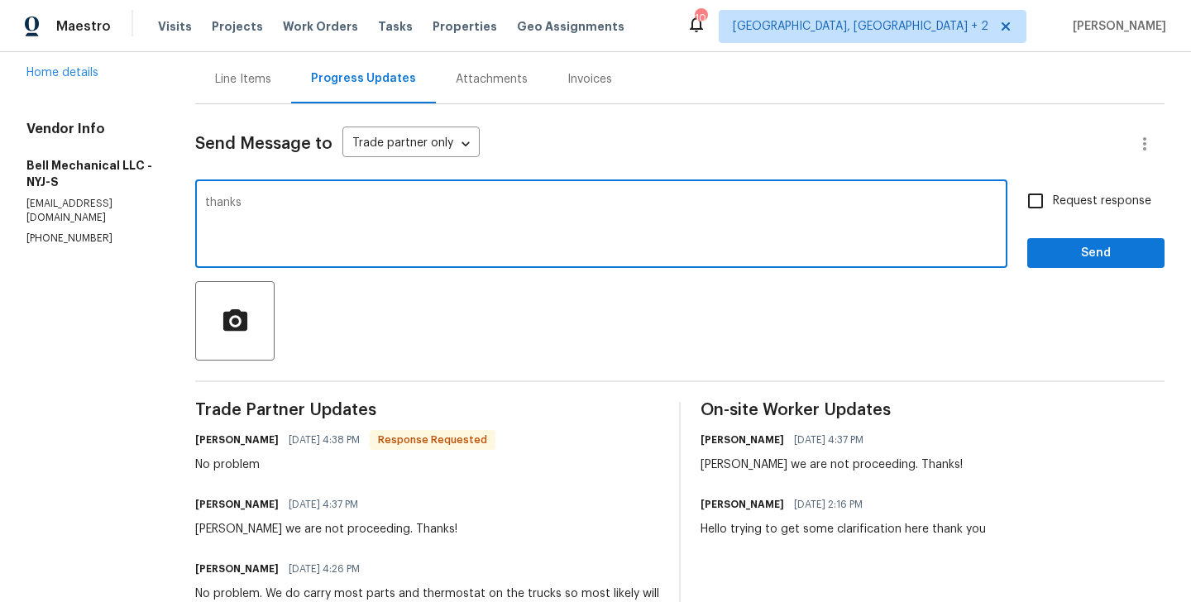
type textarea "thanks"
click at [1078, 252] on span "Send" at bounding box center [1095, 253] width 111 height 21
